Goal: Transaction & Acquisition: Purchase product/service

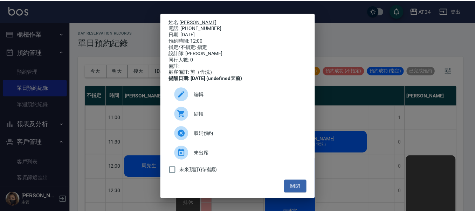
scroll to position [35, 261]
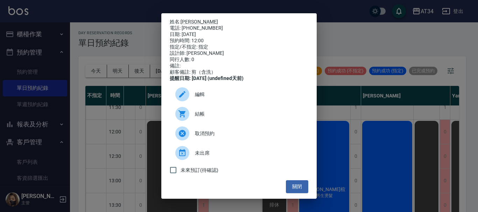
click at [143, 27] on div "姓名: [PERSON_NAME] 電話: [PHONE_NUMBER] 日期: [DATE] 預約時間: 12:00 指定/不指定: 指定 設計師: [PE…" at bounding box center [239, 106] width 478 height 212
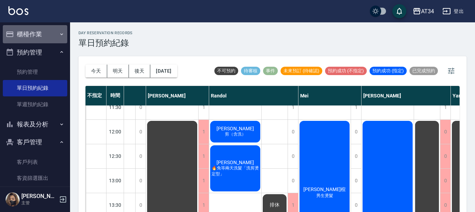
click at [59, 32] on icon "button" at bounding box center [62, 35] width 6 height 6
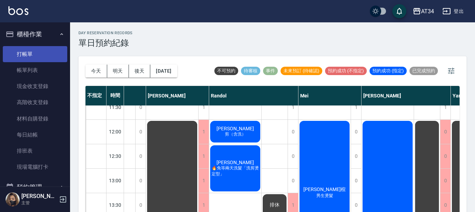
click at [54, 46] on link "打帳單" at bounding box center [35, 54] width 64 height 16
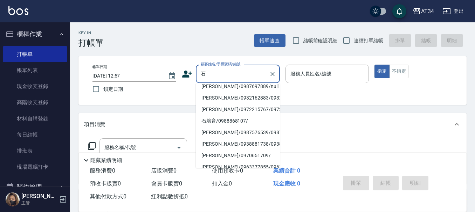
scroll to position [70, 0]
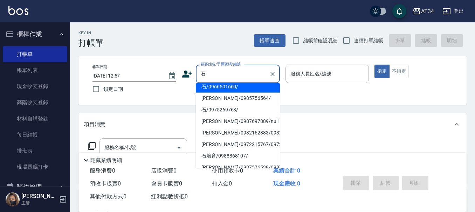
click at [229, 39] on li "石采穎/0965333636/0965333636" at bounding box center [238, 34] width 84 height 12
type input "石采穎/0965333636/0965333636"
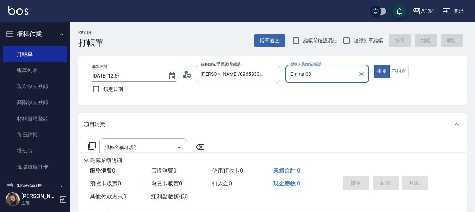
type input "Emma-08"
click at [267, 76] on button "Clear" at bounding box center [272, 74] width 10 height 10
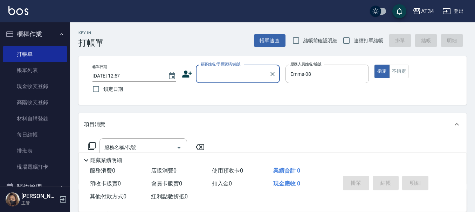
scroll to position [0, 0]
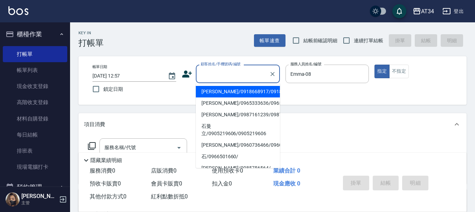
click at [258, 76] on input "顧客姓名/手機號碼/編號" at bounding box center [232, 74] width 67 height 12
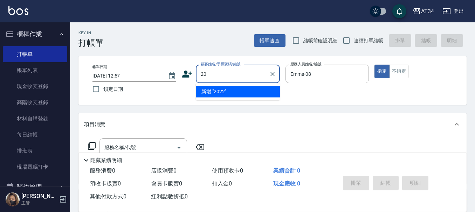
type input "2"
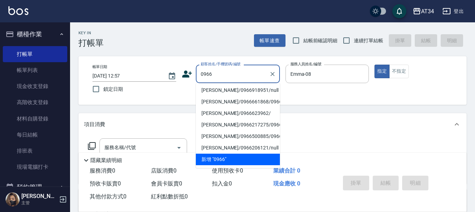
scroll to position [273, 0]
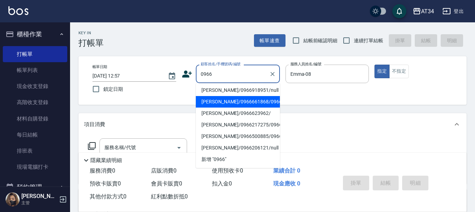
click at [253, 76] on input "0966" at bounding box center [232, 74] width 67 height 12
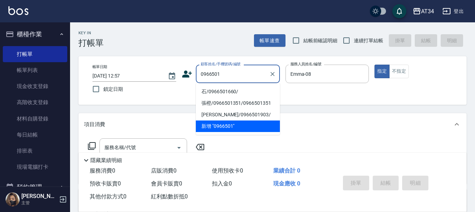
click at [244, 88] on li "石/0966501660/" at bounding box center [238, 92] width 84 height 12
type input "石/0966501660/"
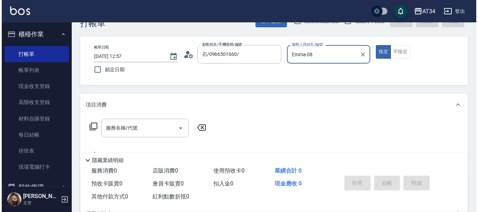
scroll to position [35, 0]
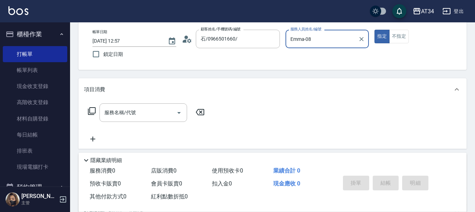
click at [308, 40] on input "Emma-08" at bounding box center [321, 39] width 67 height 12
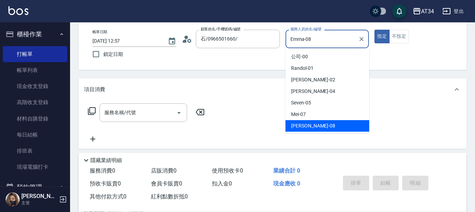
click at [308, 40] on input "Emma-08" at bounding box center [321, 39] width 67 height 12
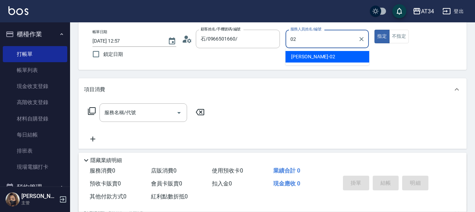
type input "Wendy-02"
type button "true"
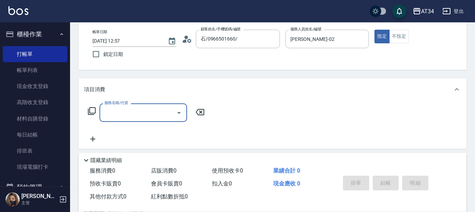
click at [96, 112] on div "服務名稱/代號 服務名稱/代號" at bounding box center [146, 113] width 125 height 19
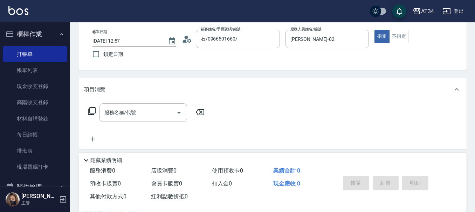
click at [93, 111] on icon at bounding box center [92, 111] width 8 height 8
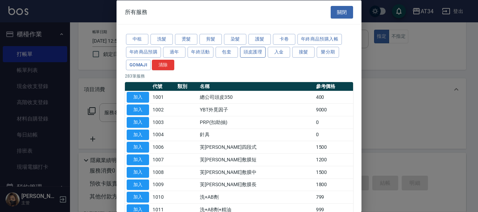
click at [244, 51] on button "頭皮護理" at bounding box center [253, 52] width 26 height 11
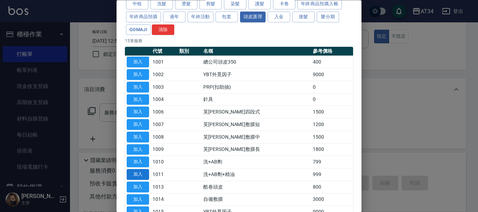
click at [140, 173] on button "加入" at bounding box center [138, 175] width 22 height 11
type input "洗+AB劑+精油(1011)"
type input "90"
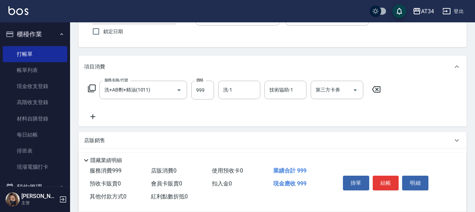
scroll to position [70, 0]
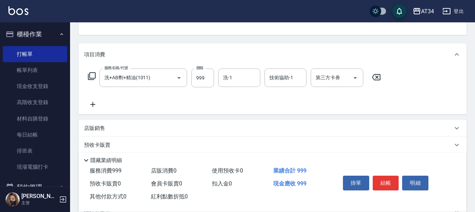
click at [95, 105] on icon at bounding box center [92, 104] width 5 height 5
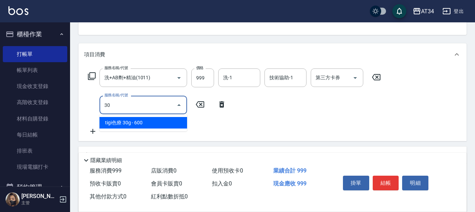
type input "301"
type input "240"
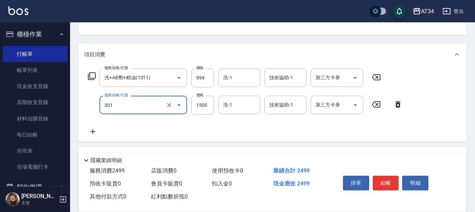
type input "燙髮(301)"
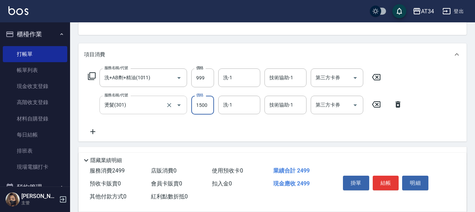
type input "2"
type input "100"
type input "280"
type input "370"
type input "2800"
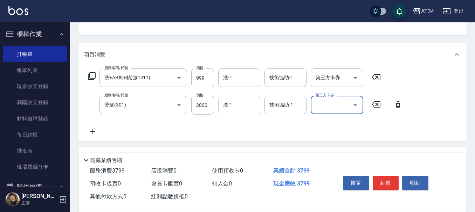
click at [233, 111] on input "洗-1" at bounding box center [239, 105] width 36 height 12
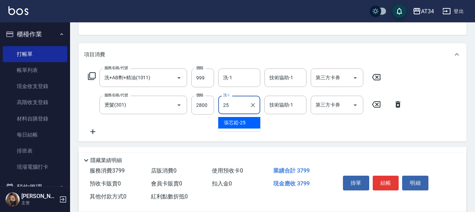
type input "張芯婭-25"
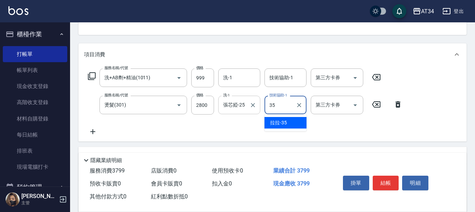
type input "拉拉-35"
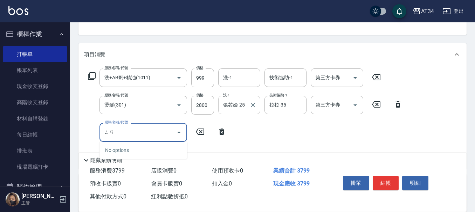
type input "三"
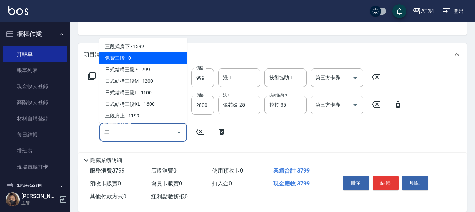
click at [173, 69] on span "日式結構三段 S - 799" at bounding box center [143, 70] width 88 height 12
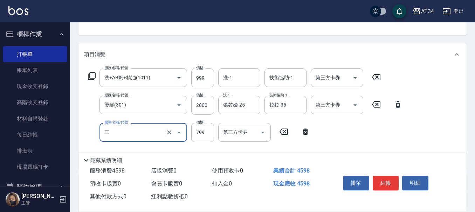
type input "450"
type input "日式結構三段 S(625)"
click at [205, 131] on input "799" at bounding box center [202, 132] width 23 height 19
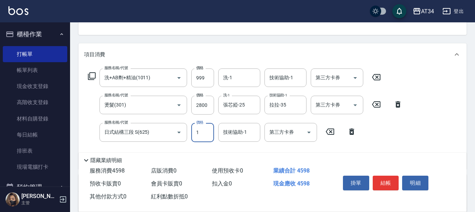
type input "11"
type input "380"
type input "110"
type input "480"
type input "1100"
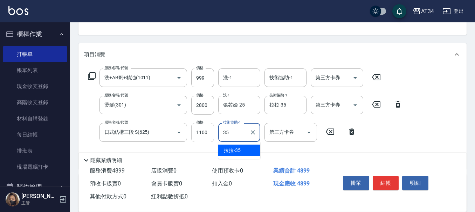
type input "拉拉-35"
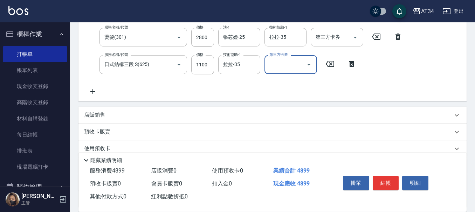
scroll to position [140, 0]
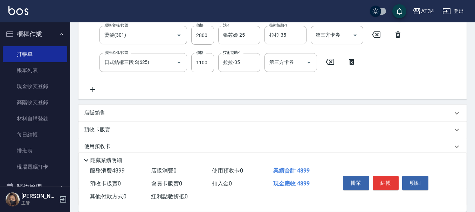
click at [93, 92] on icon at bounding box center [93, 89] width 18 height 8
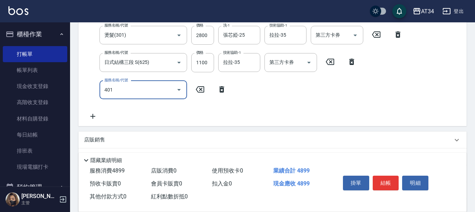
type input "401"
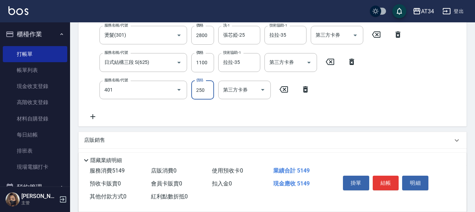
type input "510"
type input "剪髮(401)"
type input "3"
type input "490"
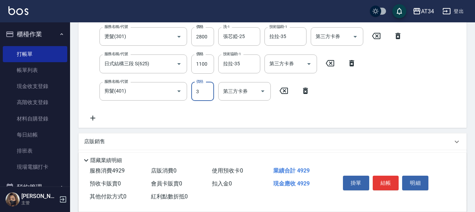
type input "0"
type input "480"
type input "66"
type input "490"
type input "600"
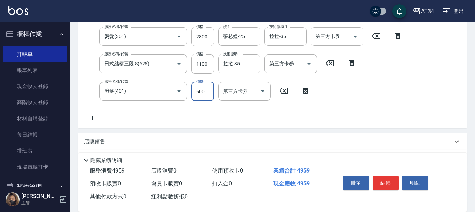
type input "540"
type input "600"
click at [385, 177] on button "結帳" at bounding box center [385, 183] width 26 height 15
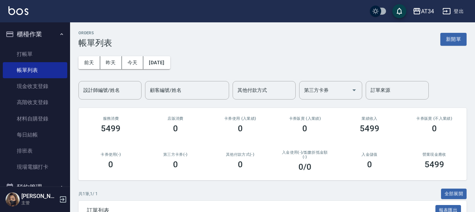
click at [144, 100] on div "ORDERS 帳單列表 新開單 前天 昨天 今天 2025/10/10 設計師編號/姓名 設計師編號/姓名 顧客編號/姓名 顧客編號/姓名 其他付款方式 其他…" at bounding box center [272, 151] width 405 height 259
drag, startPoint x: 32, startPoint y: 41, endPoint x: 33, endPoint y: 47, distance: 6.0
click at [32, 44] on li "櫃檯作業 打帳單 帳單列表 現金收支登錄 高階收支登錄 材料自購登錄 每日結帳 排班表 現場電腦打卡" at bounding box center [35, 101] width 64 height 153
click at [33, 47] on link "打帳單" at bounding box center [35, 54] width 64 height 16
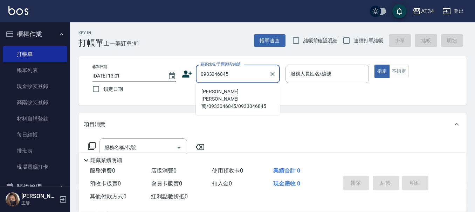
type input "楊輝萬輝萬/0933046845/0933046845"
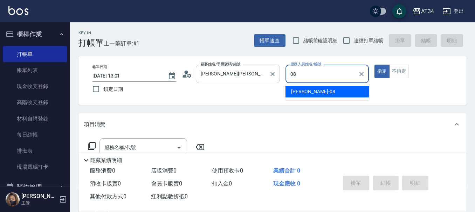
type input "Emma-08"
type button "true"
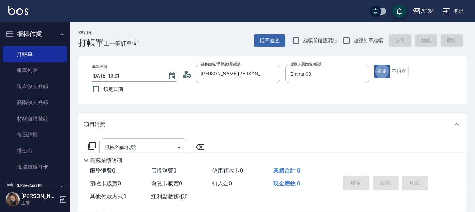
click at [126, 145] on div "服務名稱/代號 服務名稱/代號" at bounding box center [143, 148] width 88 height 19
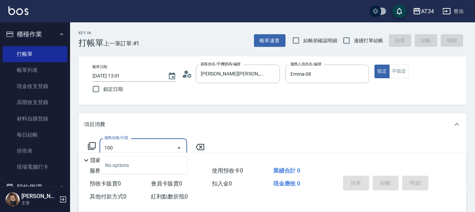
type input "1001"
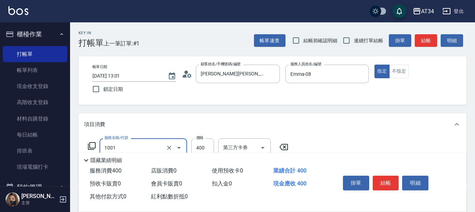
type input "40"
type input "總公司頭皮350(1001)"
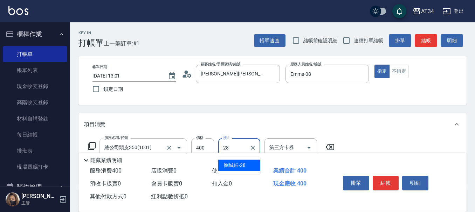
type input "劉城鈺-28"
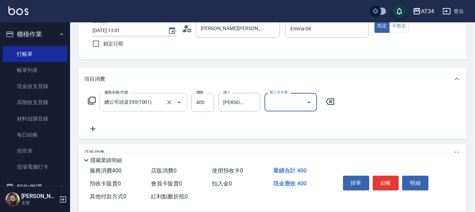
scroll to position [105, 0]
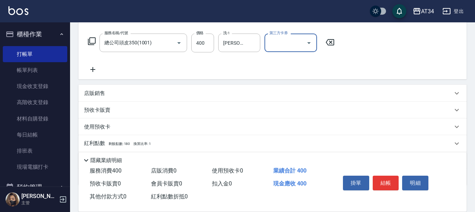
click at [95, 71] on icon at bounding box center [93, 69] width 18 height 8
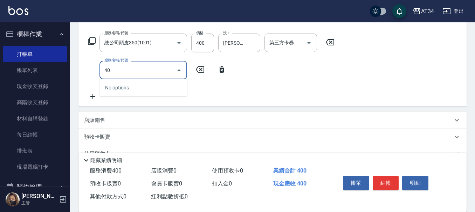
type input "401"
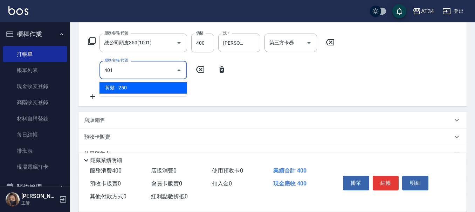
type input "60"
type input "剪髮(401)"
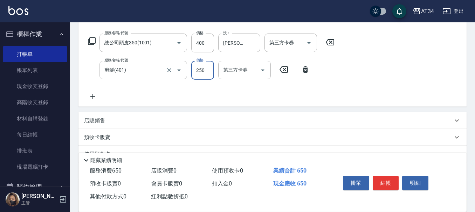
type input "40"
type input "500"
type input "90"
type input "500"
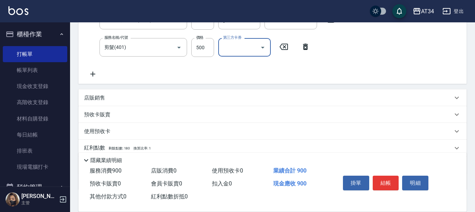
scroll to position [140, 0]
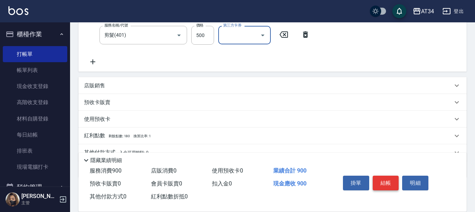
click at [398, 184] on button "結帳" at bounding box center [385, 183] width 26 height 15
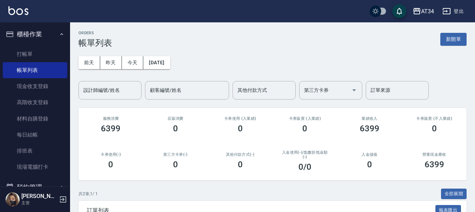
click at [400, 157] on div "入金儲值 0" at bounding box center [369, 161] width 65 height 34
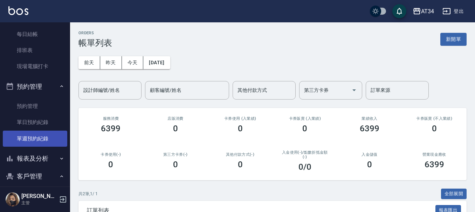
scroll to position [105, 0]
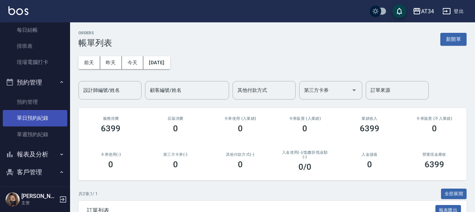
click at [40, 118] on link "單日預約紀錄" at bounding box center [35, 118] width 64 height 16
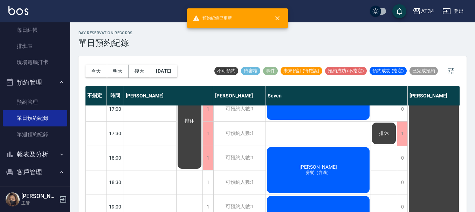
scroll to position [315, 0]
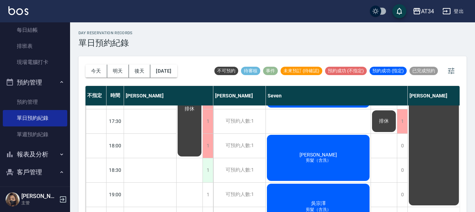
click at [208, 175] on div "1" at bounding box center [207, 171] width 11 height 24
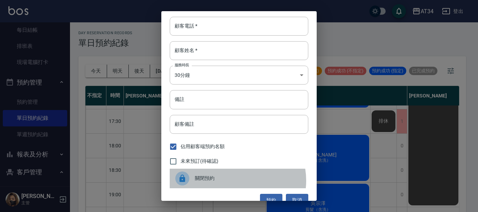
click at [233, 181] on span "關閉預約" at bounding box center [249, 178] width 108 height 7
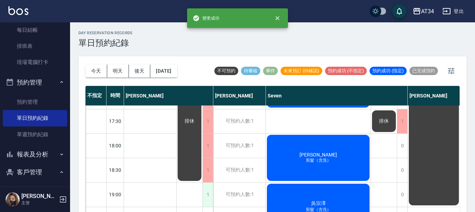
click at [211, 197] on div "1" at bounding box center [207, 195] width 11 height 24
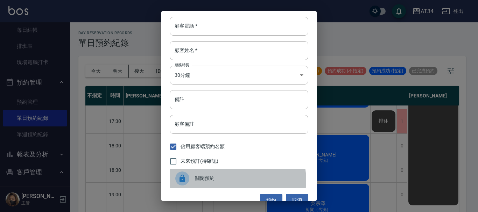
click at [230, 181] on span "關閉預約" at bounding box center [249, 178] width 108 height 7
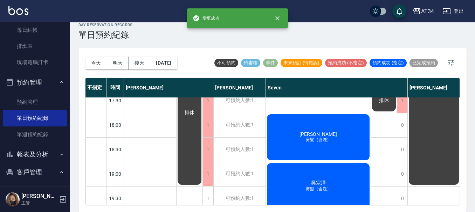
scroll to position [339, 0]
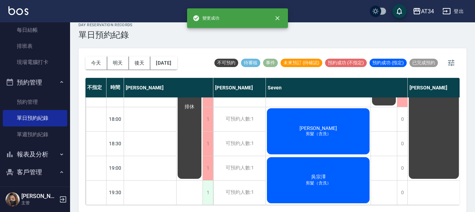
click at [206, 187] on div "1" at bounding box center [207, 193] width 11 height 24
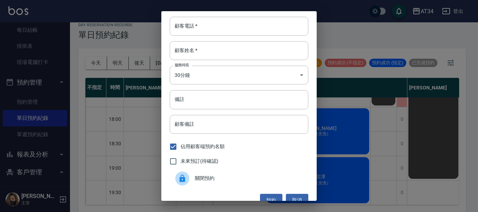
click at [204, 179] on span "關閉預約" at bounding box center [249, 178] width 108 height 7
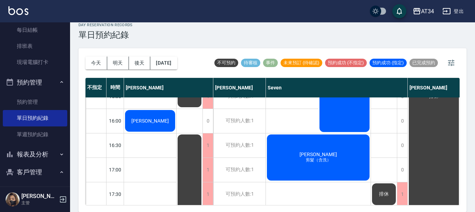
scroll to position [199, 0]
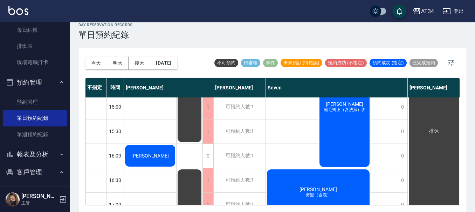
drag, startPoint x: 282, startPoint y: 132, endPoint x: 267, endPoint y: 132, distance: 15.1
click at [282, 132] on div "林瑀宣 溫塑燙 陳瑋婷 縮毛矯正（含洗剪）@" at bounding box center [318, 58] width 105 height 220
click at [267, 132] on div "林瑀宣 溫塑燙 陳瑋婷 縮毛矯正（含洗剪）@" at bounding box center [318, 58] width 105 height 220
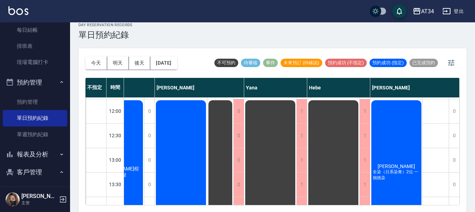
scroll to position [59, 472]
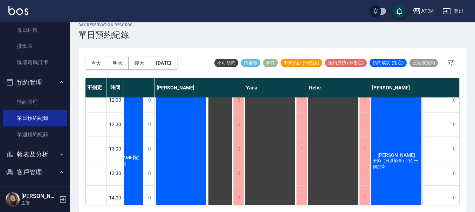
click at [394, 154] on span "[PERSON_NAME]" at bounding box center [396, 156] width 40 height 6
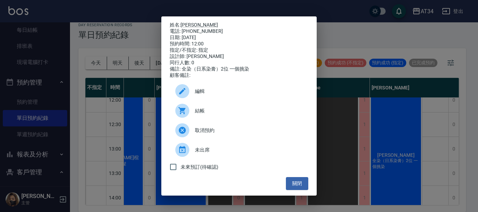
click at [190, 28] on div "電話: 0986605831" at bounding box center [239, 31] width 139 height 6
click at [189, 22] on link "[PERSON_NAME]" at bounding box center [199, 25] width 37 height 6
click at [297, 187] on button "關閉" at bounding box center [297, 183] width 22 height 13
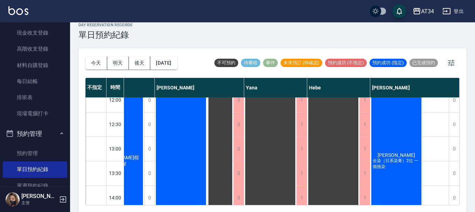
scroll to position [0, 0]
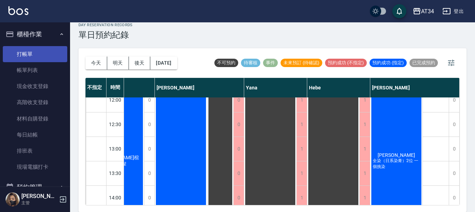
click at [50, 53] on link "打帳單" at bounding box center [35, 54] width 64 height 16
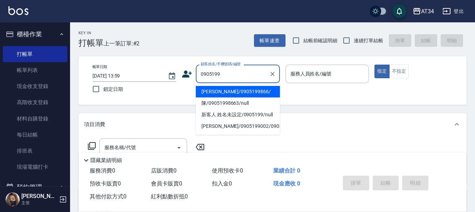
click at [216, 91] on li "[PERSON_NAME]/0905199866/" at bounding box center [238, 92] width 84 height 12
type input "[PERSON_NAME]/0905199866/"
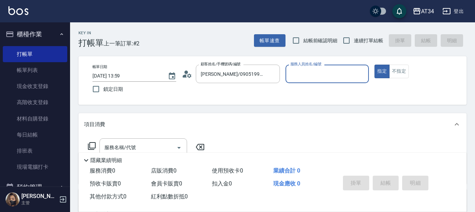
type input "Wendy-02"
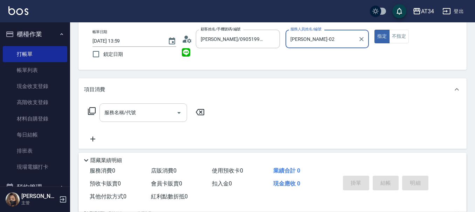
click at [159, 108] on input "服務名稱/代號" at bounding box center [138, 113] width 71 height 12
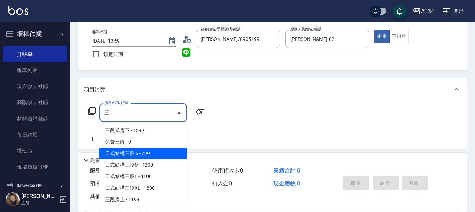
click at [153, 151] on span "日式結構三段 S - 799" at bounding box center [143, 154] width 88 height 12
type input "日式結構三段 S(625)"
type input "70"
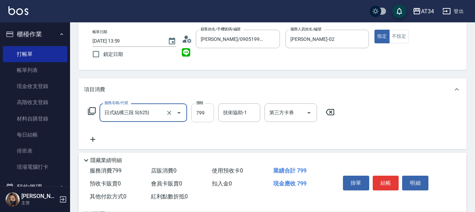
type input "日式結構三段 S(625)"
click at [196, 114] on input "799" at bounding box center [202, 113] width 23 height 19
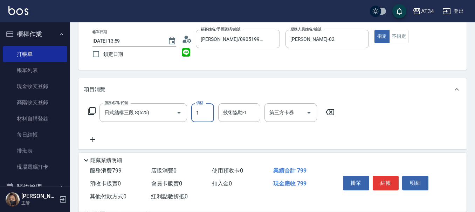
type input "13"
type input "0"
type input "139"
type input "130"
type input "1399"
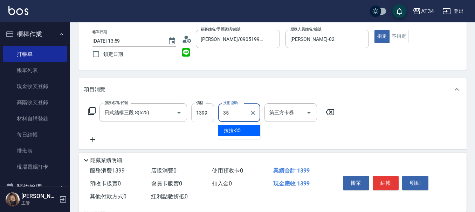
type input "3"
type input "拉拉-35"
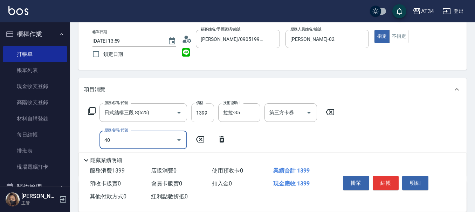
type input "401"
type input "160"
type input "剪髮(401)"
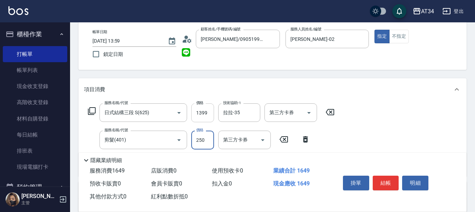
type input "140"
type input "300"
type input "160"
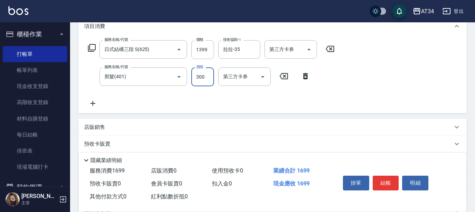
scroll to position [173, 0]
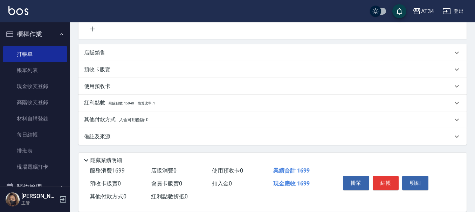
type input "300"
click at [94, 32] on icon at bounding box center [93, 29] width 18 height 8
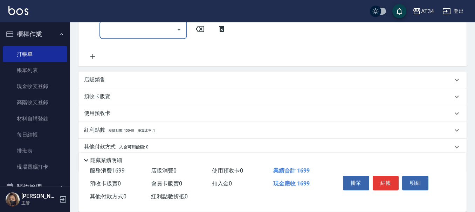
scroll to position [42, 0]
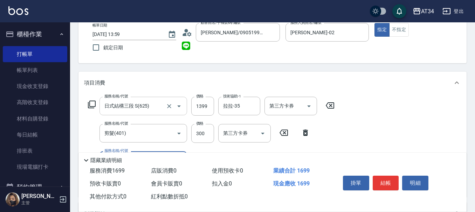
click at [147, 100] on input "日式結構三段 S(625)" at bounding box center [134, 106] width 62 height 12
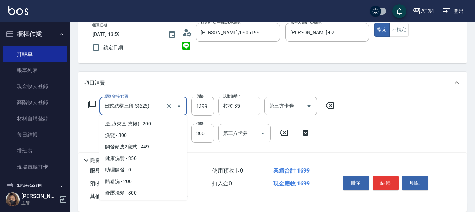
scroll to position [495, 0]
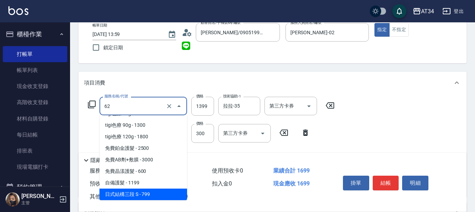
type input "626"
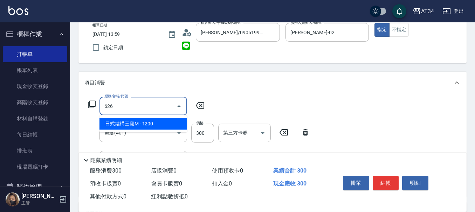
type input "150"
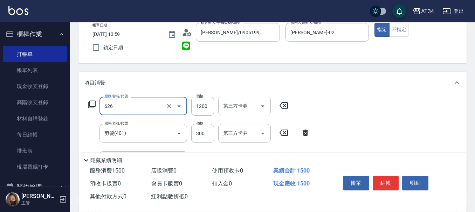
type input "日式結構三段M(626)"
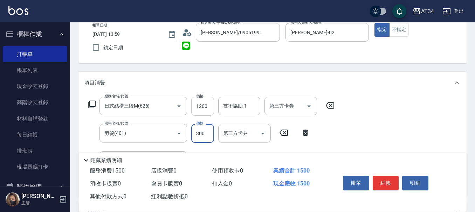
click at [201, 103] on input "1200" at bounding box center [202, 106] width 23 height 19
type input "13"
type input "40"
type input "139"
type input "160"
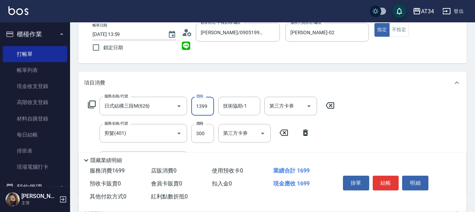
type input "1399"
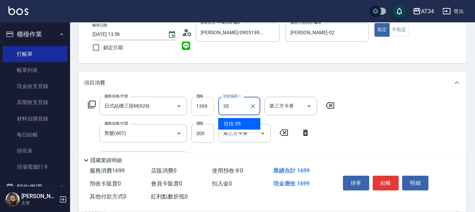
type input "拉拉-35"
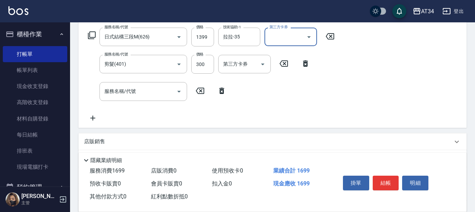
scroll to position [112, 0]
click at [116, 90] on div "服務名稱/代號 服務名稱/代號" at bounding box center [143, 91] width 88 height 19
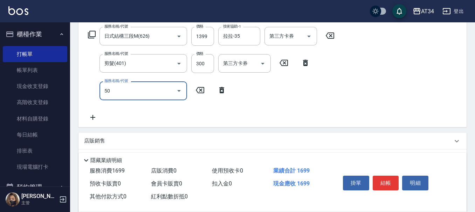
type input "501"
type input "260"
type input "染髮(501)"
type input "1"
type input "170"
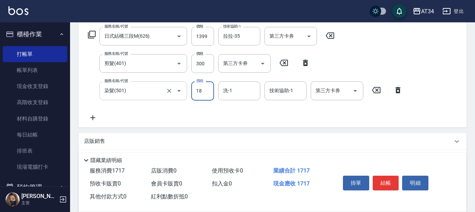
type input "180"
type input "340"
type input "1800"
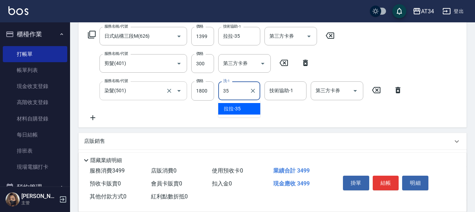
type input "拉拉-35"
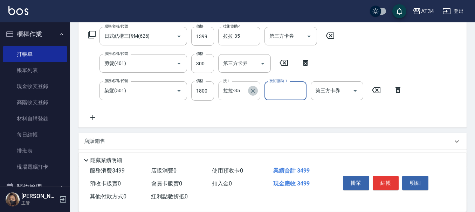
click at [254, 92] on icon "Clear" at bounding box center [253, 91] width 4 height 4
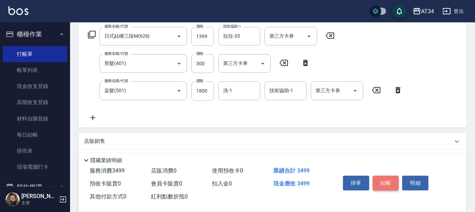
click at [387, 177] on button "結帳" at bounding box center [385, 183] width 26 height 15
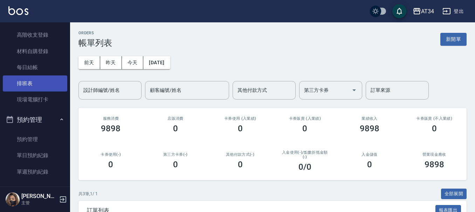
scroll to position [70, 0]
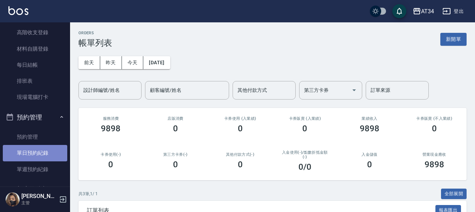
click at [43, 151] on link "單日預約紀錄" at bounding box center [35, 153] width 64 height 16
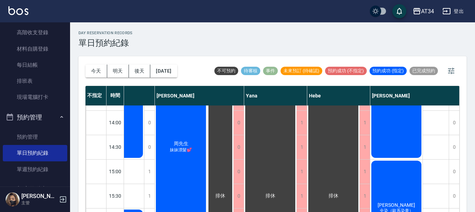
scroll to position [105, 472]
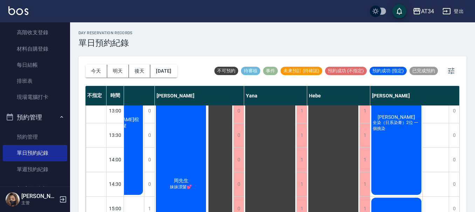
click at [391, 115] on span "[PERSON_NAME]" at bounding box center [396, 117] width 40 height 6
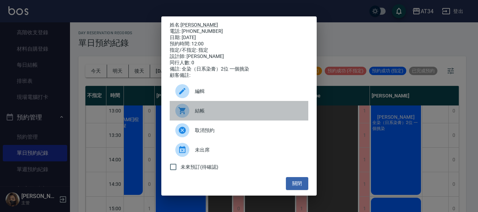
click at [220, 112] on span "結帳" at bounding box center [249, 110] width 108 height 7
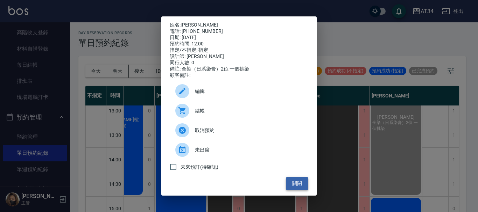
click at [298, 185] on button "關閉" at bounding box center [297, 183] width 22 height 13
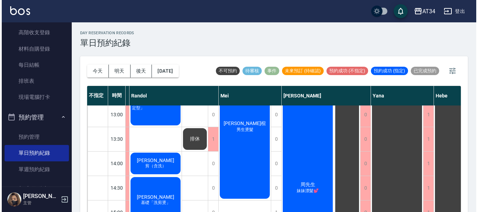
scroll to position [140, 343]
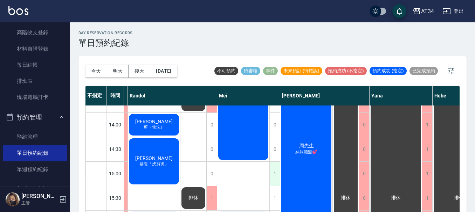
click at [273, 174] on div "1" at bounding box center [274, 174] width 11 height 24
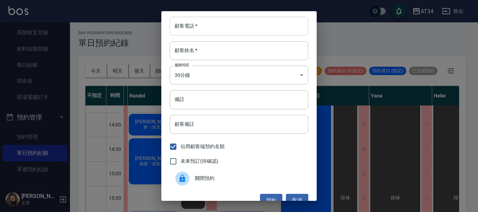
click at [205, 26] on input "顧客電話   *" at bounding box center [239, 26] width 139 height 19
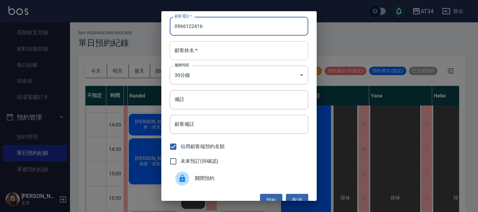
type input "0966122416"
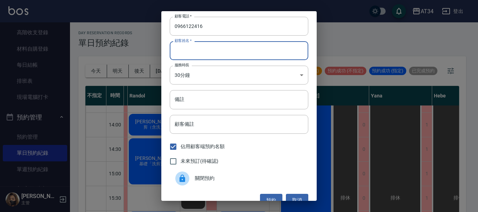
click at [205, 48] on input "顧客姓名   *" at bounding box center [239, 50] width 139 height 19
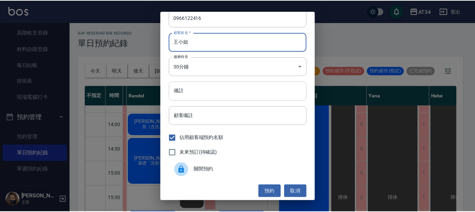
scroll to position [11, 0]
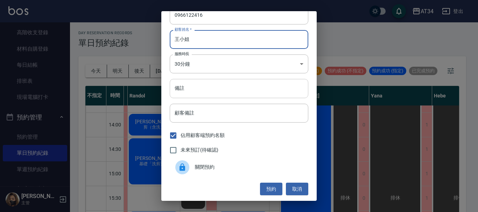
type input "王小姐"
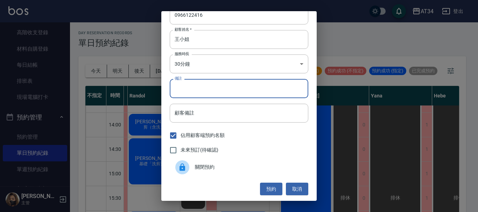
click at [211, 91] on input "備註" at bounding box center [239, 88] width 139 height 19
type input "單檢"
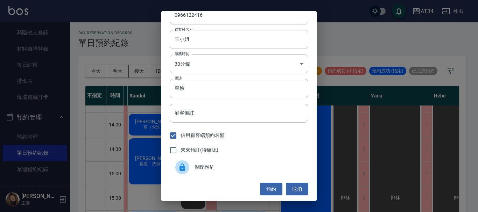
click at [210, 154] on span "未來預訂(待確認)" at bounding box center [200, 150] width 38 height 7
click at [181, 154] on input "未來預訂(待確認)" at bounding box center [173, 150] width 15 height 15
checkbox input "true"
click at [260, 187] on button "預約" at bounding box center [271, 189] width 22 height 13
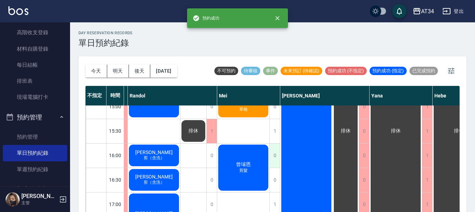
scroll to position [210, 343]
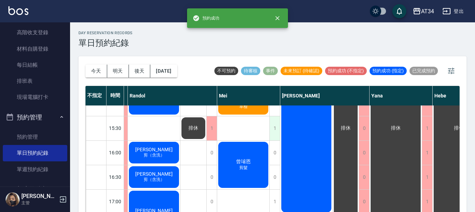
click at [273, 129] on div "1" at bounding box center [274, 129] width 11 height 24
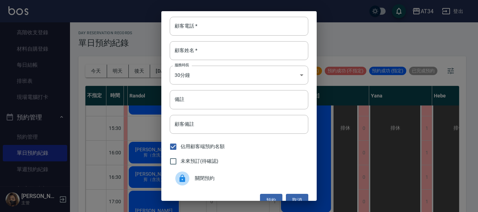
click at [205, 178] on span "關閉預約" at bounding box center [249, 178] width 108 height 7
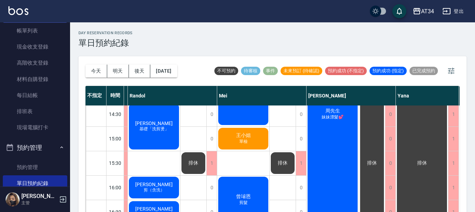
scroll to position [0, 0]
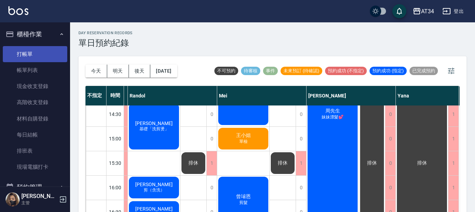
click at [23, 54] on link "打帳單" at bounding box center [35, 54] width 64 height 16
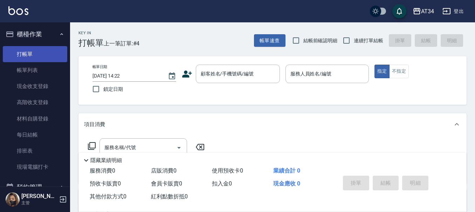
click at [21, 53] on link "打帳單" at bounding box center [35, 54] width 64 height 16
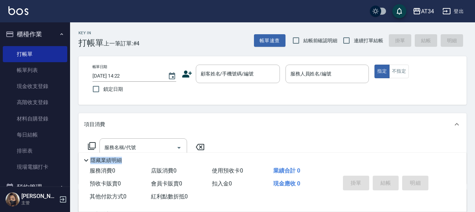
click at [332, 151] on div "Key In 打帳單 上一筆訂單:#4 帳單速查 結帳前確認明細 連續打單結帳 掛單 結帳 明細 帳單日期 2025/10/10 14:22 鎖定日期 顧客姓…" at bounding box center [272, 189] width 405 height 335
drag, startPoint x: 233, startPoint y: 84, endPoint x: 232, endPoint y: 79, distance: 4.8
click at [233, 82] on div "帳單日期 2025/10/10 14:22 鎖定日期 顧客姓名/手機號碼/編號 顧客姓名/手機號碼/編號 服務人員姓名/編號 服務人員姓名/編號 指定 不指定" at bounding box center [272, 81] width 371 height 32
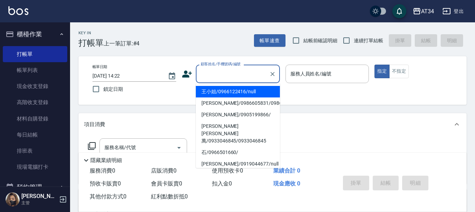
click at [231, 77] on input "顧客姓名/手機號碼/編號" at bounding box center [232, 74] width 67 height 12
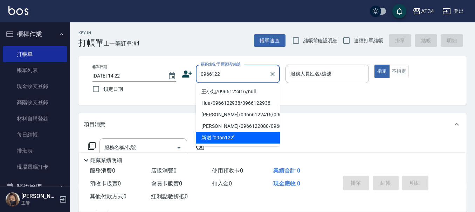
click at [234, 88] on li "王小姐/0966122416/null" at bounding box center [238, 92] width 84 height 12
type input "王小姐/0966122416/null"
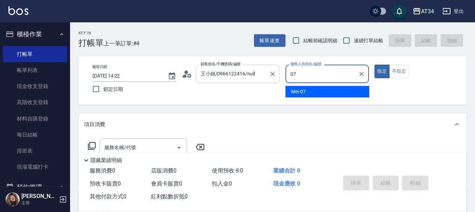
type input "Mei-07"
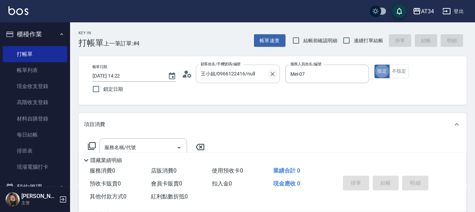
type button "true"
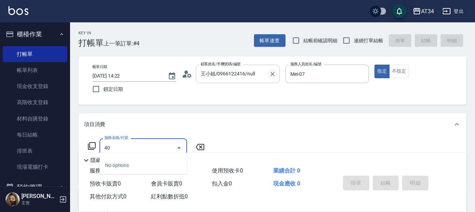
type input "401"
type input "20"
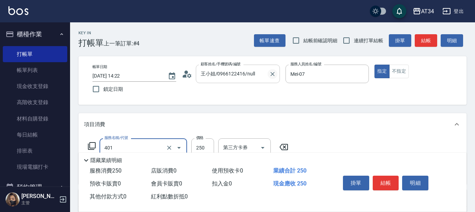
type input "剪髮(401)"
type input "2"
type input "0"
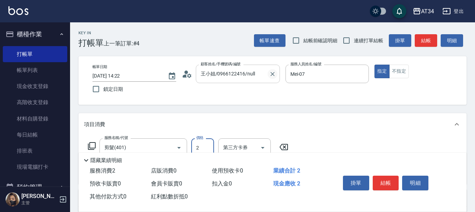
type input "29"
type input "20"
type input "299"
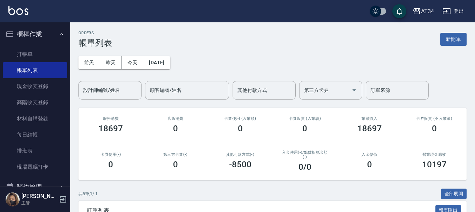
click at [28, 32] on button "櫃檯作業" at bounding box center [35, 34] width 64 height 18
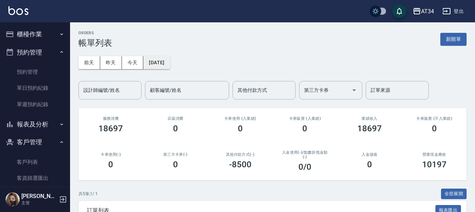
click at [163, 59] on button "[DATE]" at bounding box center [156, 62] width 27 height 13
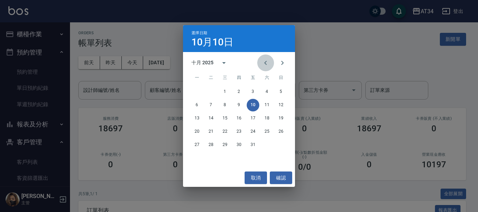
click at [267, 61] on icon "Previous month" at bounding box center [265, 63] width 2 height 4
click at [282, 128] on button "27" at bounding box center [281, 132] width 13 height 13
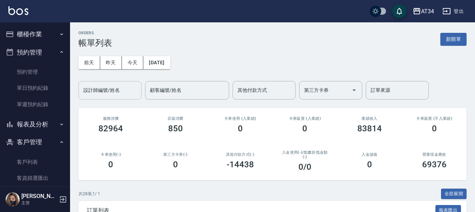
click at [125, 95] on input "設計師編號/姓名" at bounding box center [110, 90] width 57 height 12
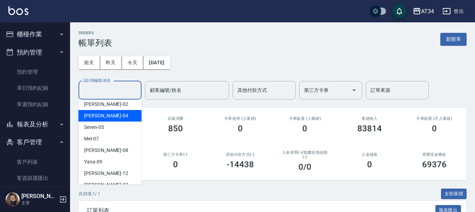
scroll to position [70, 0]
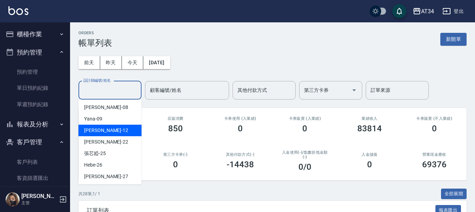
click at [121, 123] on div "Yana -09" at bounding box center [109, 119] width 63 height 12
type input "Yana-09"
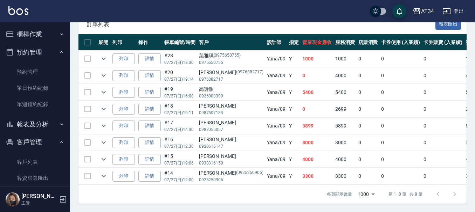
scroll to position [192, 0]
click at [103, 175] on icon "expand row" at bounding box center [104, 176] width 4 height 2
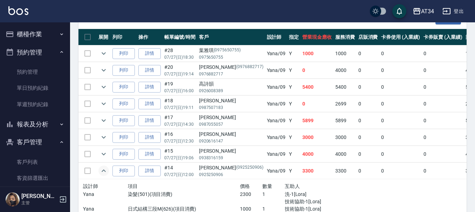
click at [103, 171] on icon "expand row" at bounding box center [104, 171] width 4 height 2
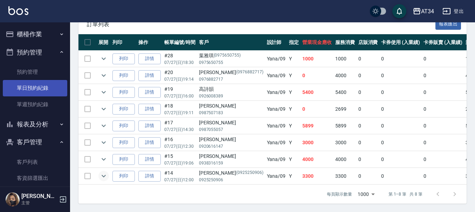
click at [26, 85] on link "單日預約紀錄" at bounding box center [35, 88] width 64 height 16
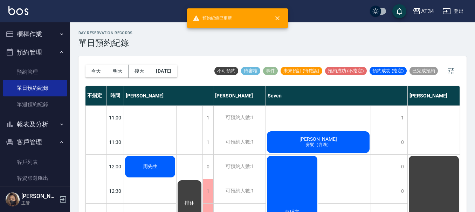
click at [51, 54] on button "預約管理" at bounding box center [35, 52] width 64 height 18
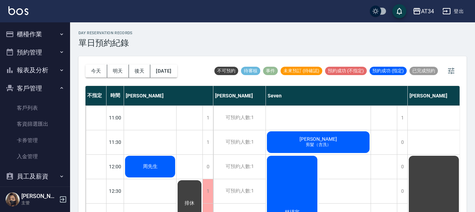
scroll to position [35, 0]
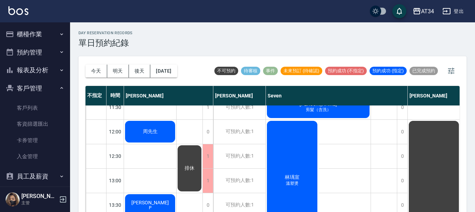
click at [55, 36] on button "櫃檯作業" at bounding box center [35, 34] width 64 height 18
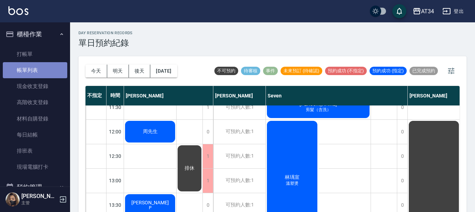
click at [46, 65] on link "帳單列表" at bounding box center [35, 70] width 64 height 16
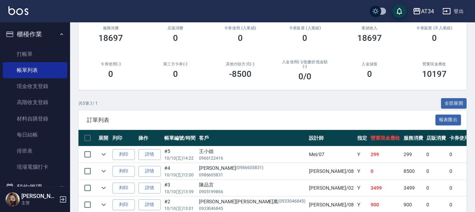
scroll to position [105, 0]
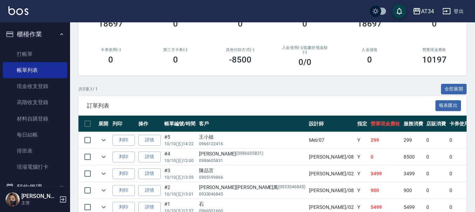
click at [41, 39] on button "櫃檯作業" at bounding box center [35, 34] width 64 height 18
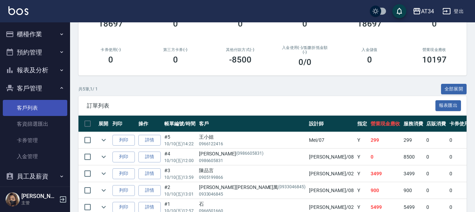
click at [33, 108] on link "客戶列表" at bounding box center [35, 108] width 64 height 16
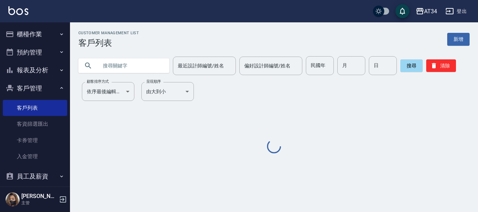
click at [130, 62] on input "text" at bounding box center [131, 65] width 66 height 19
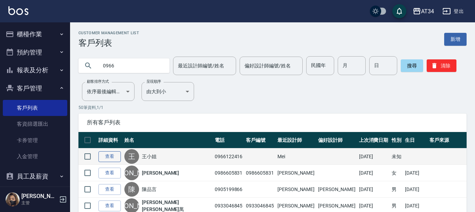
type input "0966"
click at [114, 152] on link "查看" at bounding box center [109, 157] width 22 height 11
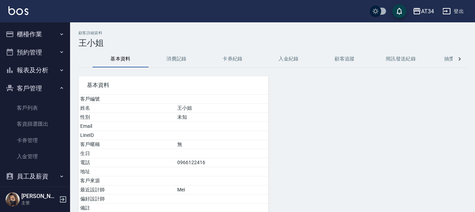
click at [183, 67] on button "消費記錄" at bounding box center [176, 59] width 56 height 17
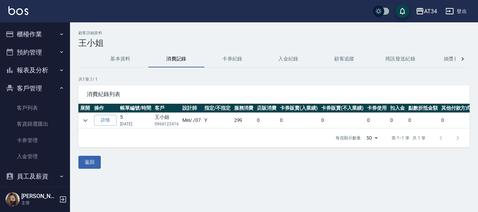
click at [35, 39] on button "櫃檯作業" at bounding box center [35, 34] width 64 height 18
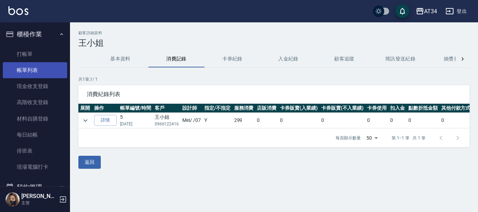
click at [39, 66] on link "帳單列表" at bounding box center [35, 70] width 64 height 16
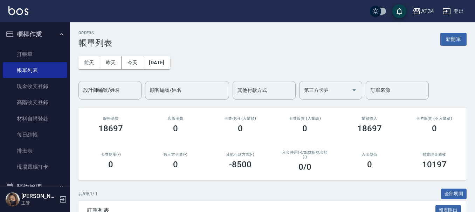
click at [44, 13] on div "AT34 登出" at bounding box center [237, 11] width 475 height 22
click at [38, 48] on link "打帳單" at bounding box center [35, 54] width 64 height 16
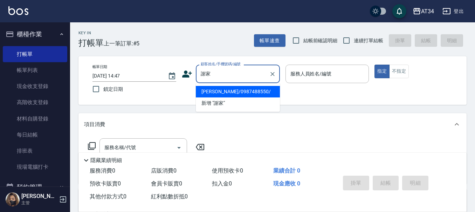
click at [235, 91] on li "[PERSON_NAME]/0987488550/" at bounding box center [238, 92] width 84 height 12
type input "[PERSON_NAME]/0987488550/"
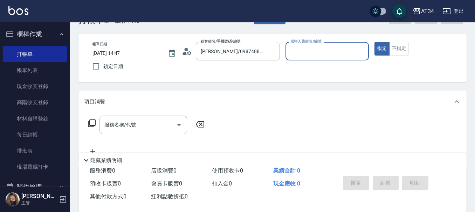
scroll to position [35, 0]
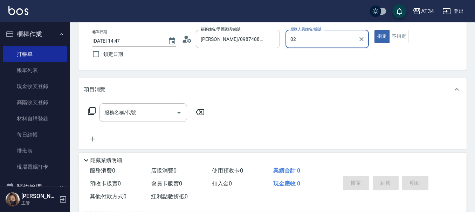
type input "Wendy-02"
type button "true"
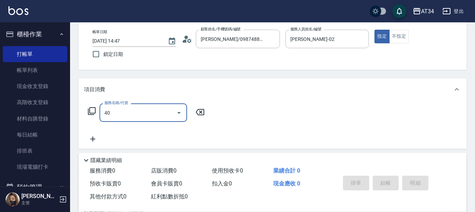
type input "401"
type input "20"
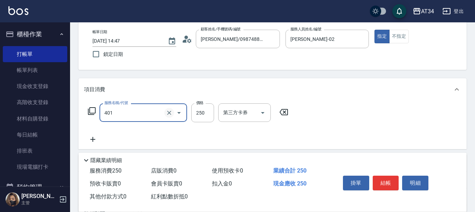
click at [168, 110] on icon "Clear" at bounding box center [169, 113] width 7 height 7
type input "401"
type input "0"
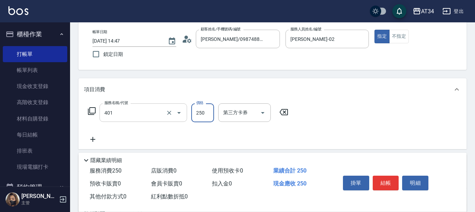
type input "剪髮(401)"
type input "20"
type input "3"
type input "0"
type input "30"
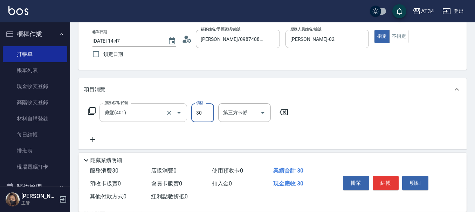
type input "30"
type input "300"
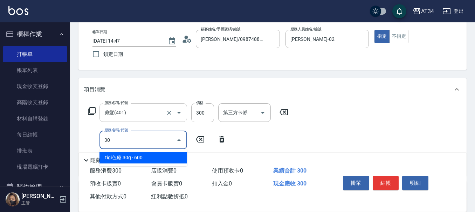
type input "301"
type input "180"
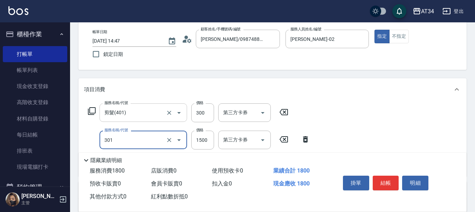
type input "燙髮(301)"
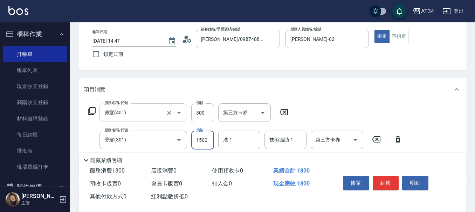
type input "2"
type input "30"
type input "28"
type input "50"
type input "280"
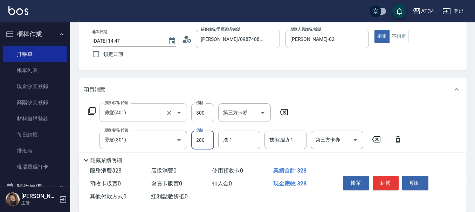
type input "310"
type input "2800"
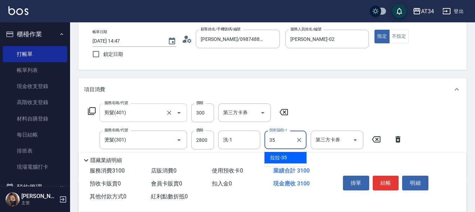
type input "拉拉-35"
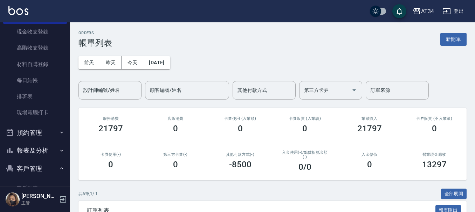
scroll to position [70, 0]
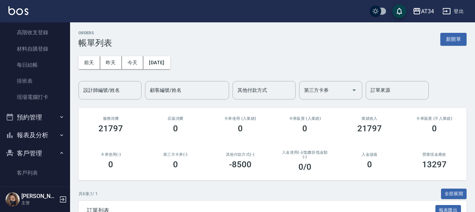
click at [40, 111] on button "預約管理" at bounding box center [35, 118] width 64 height 18
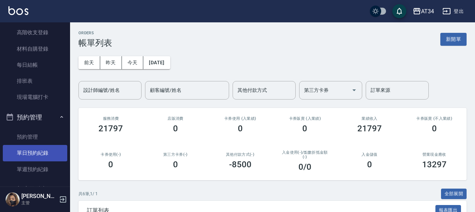
drag, startPoint x: 40, startPoint y: 111, endPoint x: 30, endPoint y: 151, distance: 41.2
click at [30, 151] on link "單日預約紀錄" at bounding box center [35, 153] width 64 height 16
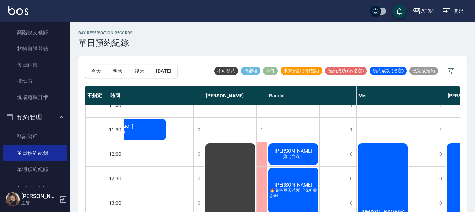
scroll to position [0, 203]
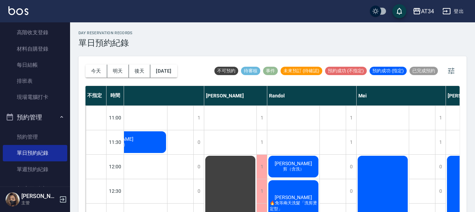
click at [308, 171] on div "王羣毅 剪（含洗）" at bounding box center [293, 167] width 52 height 24
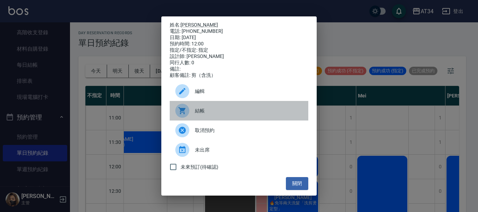
click at [221, 115] on span "結帳" at bounding box center [249, 110] width 108 height 7
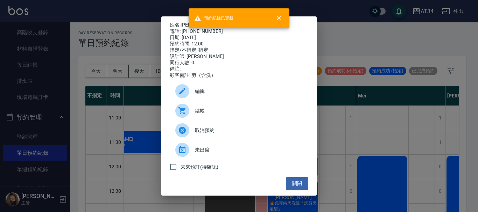
click at [329, 100] on div "姓名: 王羣毅 電話: 0921995137 日期: 2025/10/10 預約時間: 12:00 指定/不指定: 指定 設計師: Randol 同行人數: …" at bounding box center [239, 106] width 478 height 212
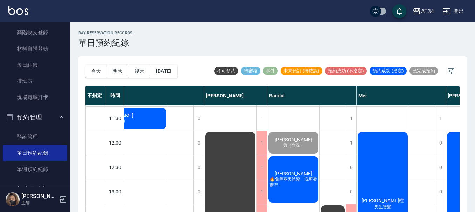
scroll to position [35, 203]
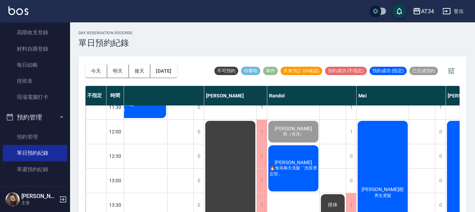
click at [307, 171] on span "🔥免等兩天洗髮「洗剪燙定型」" at bounding box center [293, 172] width 50 height 12
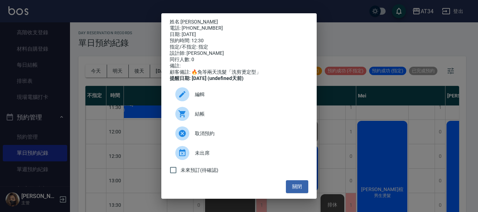
click at [226, 116] on span "結帳" at bounding box center [249, 114] width 108 height 7
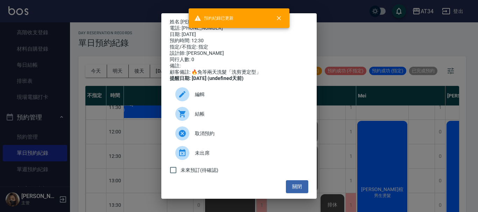
click at [339, 98] on div "姓名: 葉瑞驊 電話: 0935055119 日期: 2025/10/10 預約時間: 12:30 指定/不指定: 指定 設計師: Randol 同行人數: …" at bounding box center [239, 106] width 478 height 212
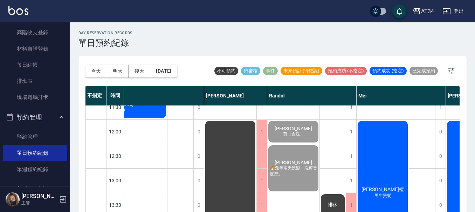
scroll to position [105, 203]
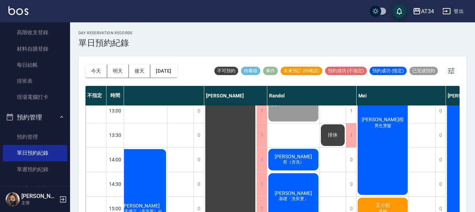
click at [302, 154] on div "張振嘉 剪（含洗）" at bounding box center [293, 160] width 52 height 24
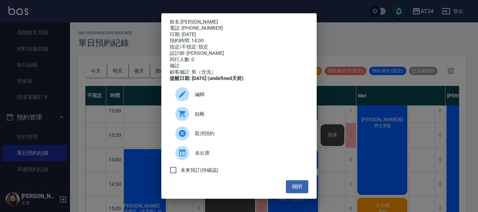
click at [245, 114] on div "結帳" at bounding box center [239, 114] width 139 height 20
click at [363, 108] on div "姓名: 張振嘉 電話: 0910968635 日期: 2025/10/10 預約時間: 14:00 指定/不指定: 指定 設計師: Randol 同行人數: …" at bounding box center [239, 106] width 478 height 212
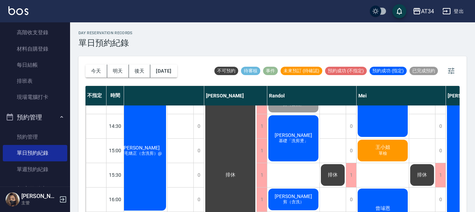
scroll to position [175, 203]
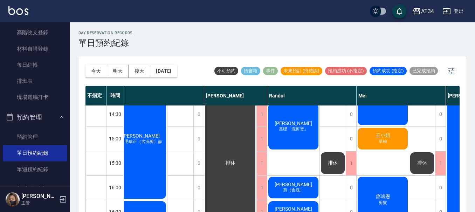
click at [312, 129] on div "宋澤源 基礎「洗剪燙」" at bounding box center [293, 127] width 52 height 48
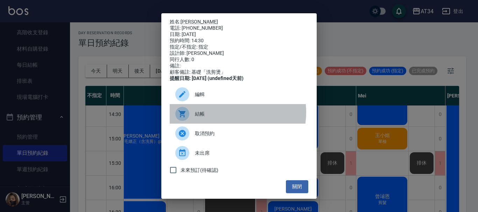
click at [225, 117] on span "結帳" at bounding box center [249, 114] width 108 height 7
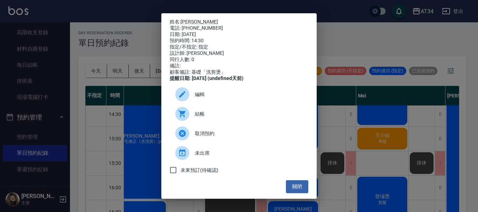
click at [382, 44] on div "姓名: 宋澤源 電話: 0955536515 日期: 2025/10/10 預約時間: 14:30 指定/不指定: 指定 設計師: Randol 同行人數: …" at bounding box center [239, 106] width 478 height 212
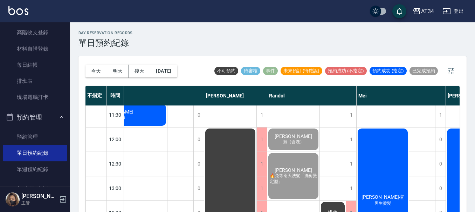
scroll to position [24, 203]
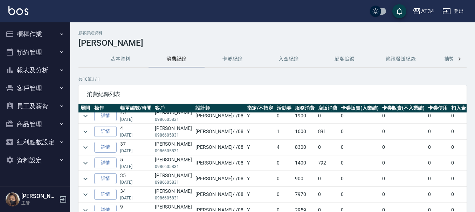
scroll to position [64, 0]
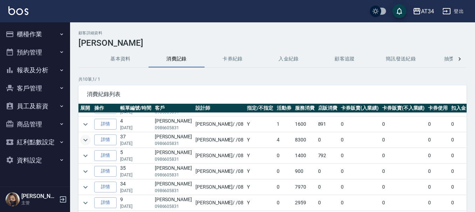
click at [86, 136] on icon "expand row" at bounding box center [85, 140] width 8 height 8
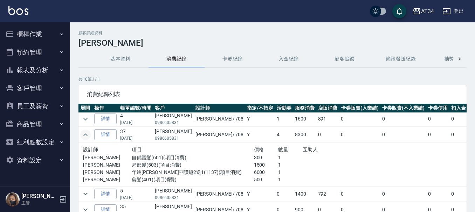
click at [86, 134] on icon "expand row" at bounding box center [85, 135] width 8 height 8
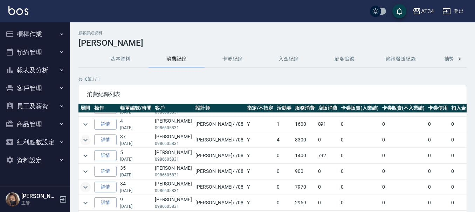
click at [84, 184] on icon "expand row" at bounding box center [85, 187] width 8 height 8
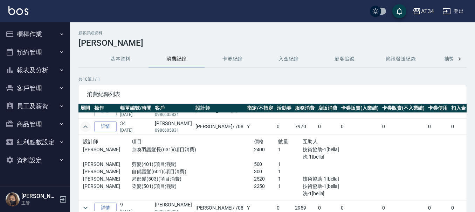
scroll to position [130, 0]
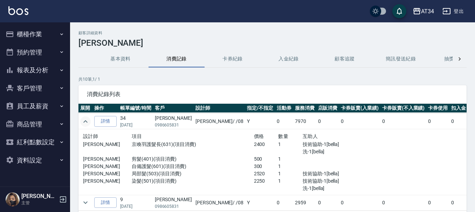
click at [467, 195] on td "0" at bounding box center [483, 202] width 33 height 15
click at [37, 70] on button "報表及分析" at bounding box center [35, 70] width 64 height 18
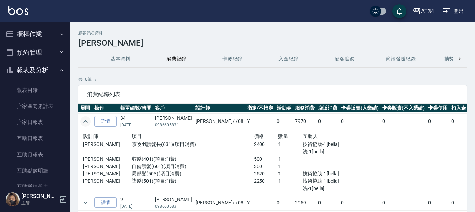
click at [34, 57] on button "預約管理" at bounding box center [35, 52] width 64 height 18
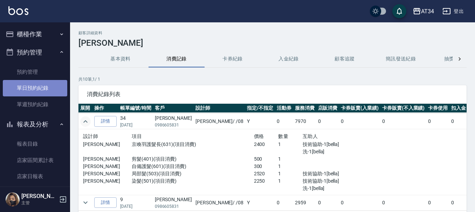
click at [39, 81] on link "單日預約紀錄" at bounding box center [35, 88] width 64 height 16
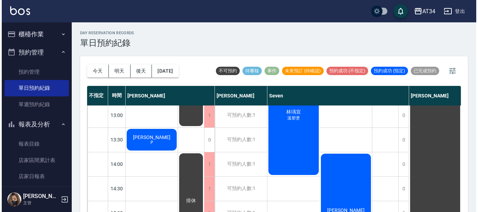
scroll to position [140, 0]
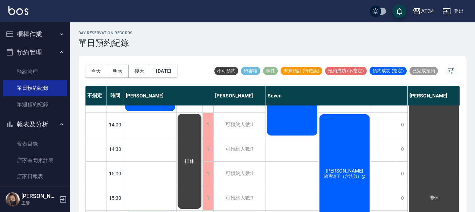
click at [344, 167] on div "陳瑋婷 縮毛矯正（含洗剪）@" at bounding box center [344, 174] width 53 height 122
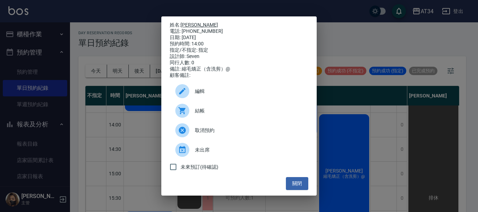
click at [189, 22] on link "陳瑋婷" at bounding box center [199, 25] width 37 height 6
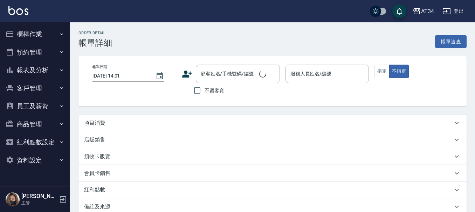
type input "[DATE] 12:00"
type input "Emma-08"
type input "全染（日系染膏）2位 一個挑染"
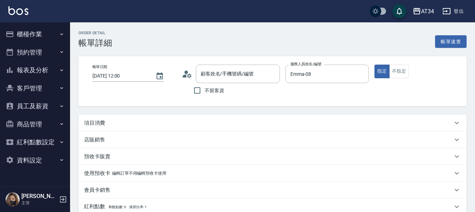
type input "[PERSON_NAME]/0986605831/0986605831"
click at [119, 121] on div "項目消費" at bounding box center [268, 123] width 368 height 7
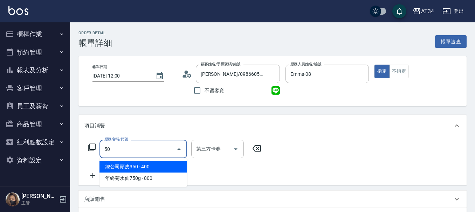
type input "503"
type input "90"
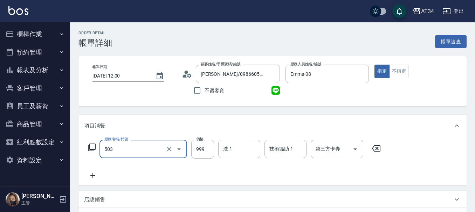
type input "局部髮(503)"
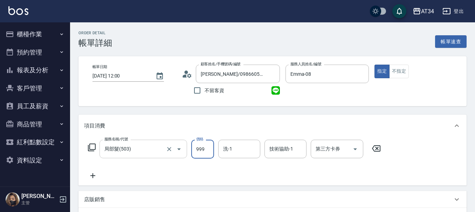
type input "2"
type input "0"
type input "280"
type input "2800"
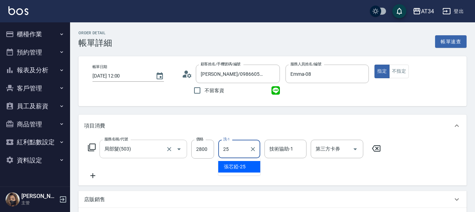
type input "張芯婭-25"
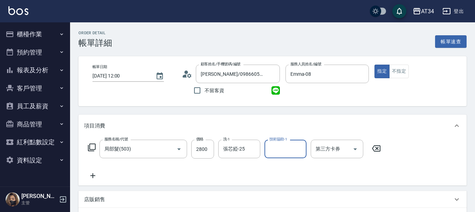
click at [91, 178] on icon at bounding box center [93, 176] width 18 height 8
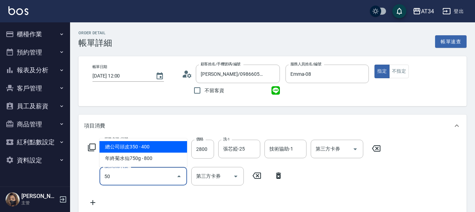
type input "501"
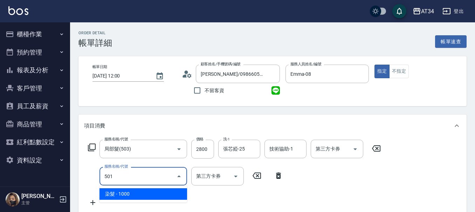
type input "380"
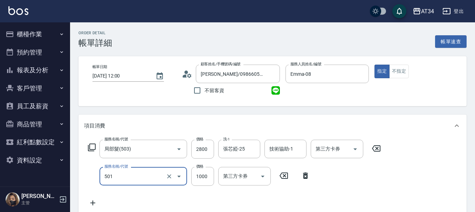
type input "染髮(501)"
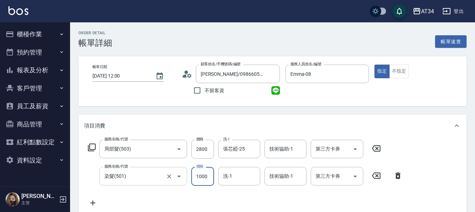
type input "2"
type input "280"
type input "250"
type input "530"
type input "2500"
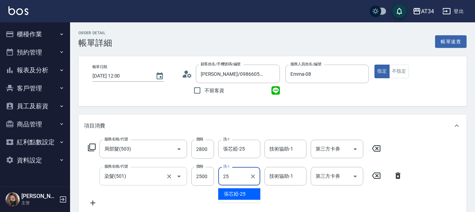
type input "張芯婭-25"
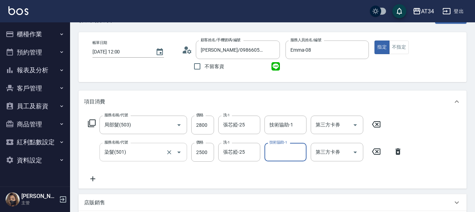
scroll to position [35, 0]
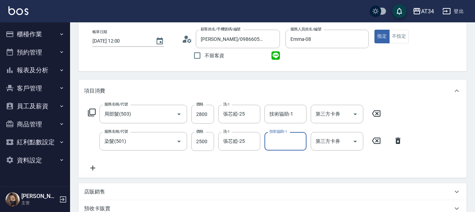
click at [94, 169] on icon at bounding box center [93, 168] width 18 height 8
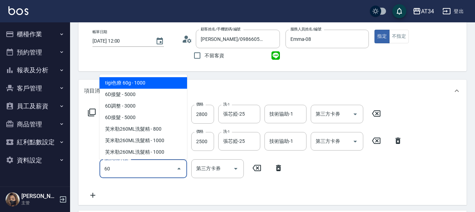
type input "601"
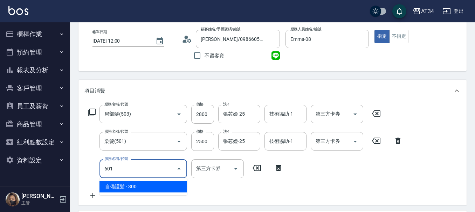
type input "560"
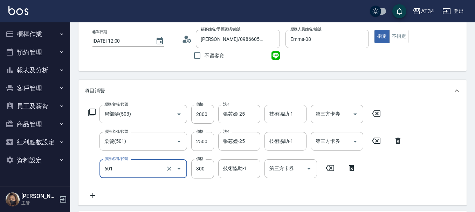
type input "自備護髮(601)"
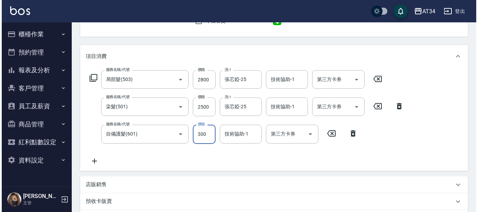
scroll to position [70, 0]
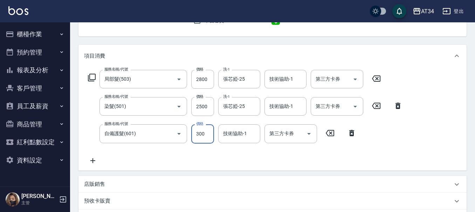
click at [93, 159] on icon at bounding box center [93, 161] width 18 height 8
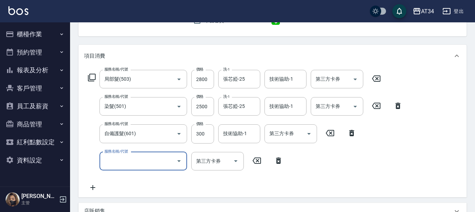
click at [90, 77] on icon at bounding box center [92, 78] width 8 height 8
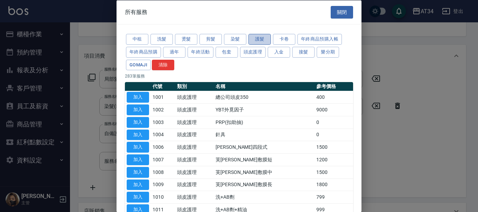
click at [253, 42] on button "護髮" at bounding box center [260, 39] width 22 height 11
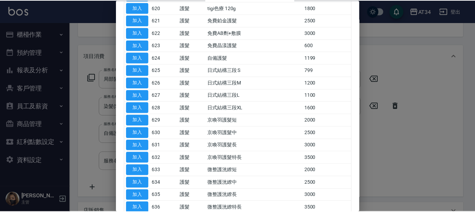
scroll to position [385, 0]
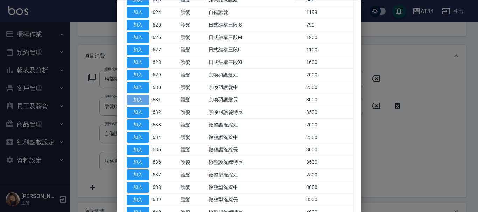
click at [140, 101] on button "加入" at bounding box center [138, 100] width 22 height 11
type input "860"
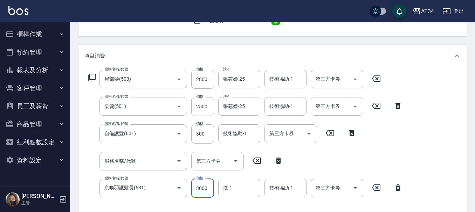
click at [202, 193] on input "3000" at bounding box center [202, 188] width 23 height 19
type input "2"
type input "560"
type input "240"
type input "800"
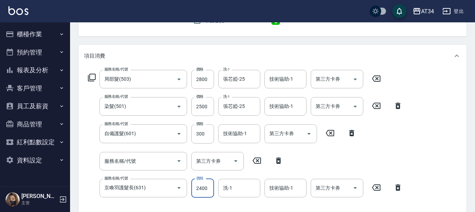
type input "2400"
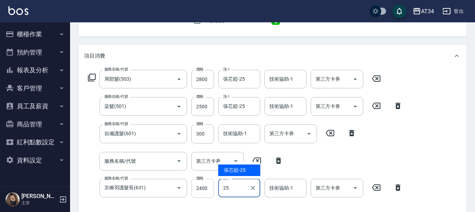
type input "張芯婭-25"
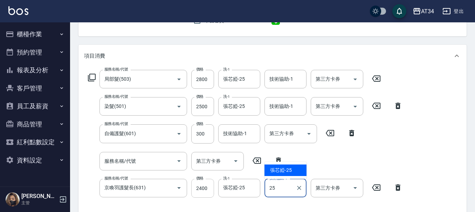
type input "張芯婭-25"
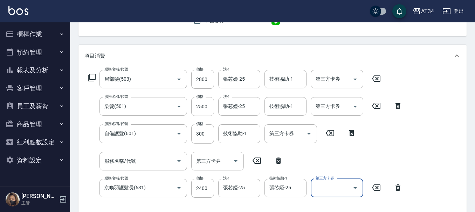
click at [280, 157] on icon at bounding box center [279, 161] width 18 height 8
type input "京喚羽護髮長(631)"
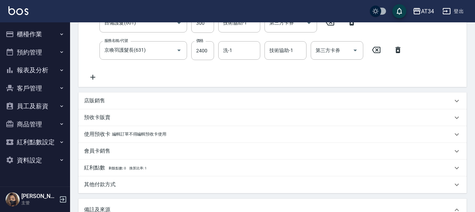
scroll to position [161, 0]
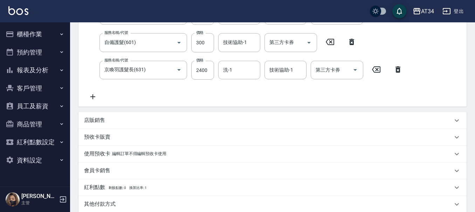
click at [87, 95] on icon at bounding box center [93, 97] width 18 height 8
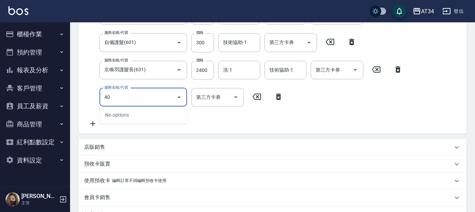
type input "401"
type input "820"
type input "剪髮(401)"
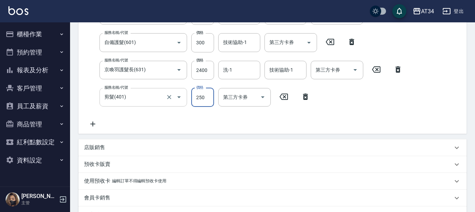
type input "5"
type input "800"
type input "50"
type input "850"
type input "500"
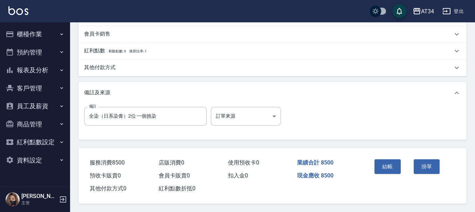
scroll to position [329, 0]
click at [109, 69] on div "其他付款方式" at bounding box center [272, 68] width 388 height 17
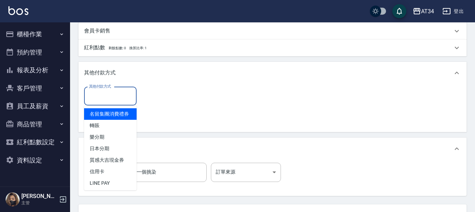
click at [109, 95] on div "其他付款方式 其他付款方式" at bounding box center [110, 96] width 53 height 19
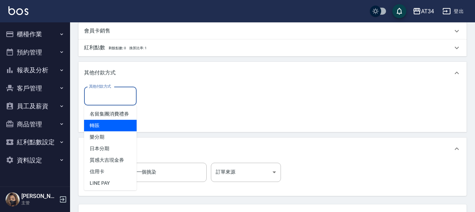
click at [110, 132] on span "轉賬" at bounding box center [110, 126] width 53 height 12
type input "轉賬"
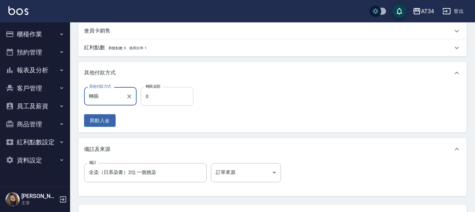
click at [145, 101] on input "0" at bounding box center [167, 96] width 53 height 19
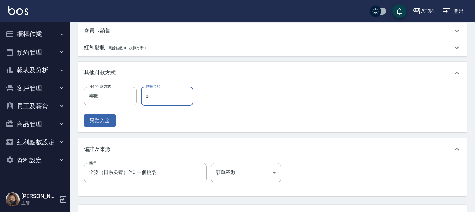
type input "8"
type input "840"
type input "850"
type input "0"
type input "8500"
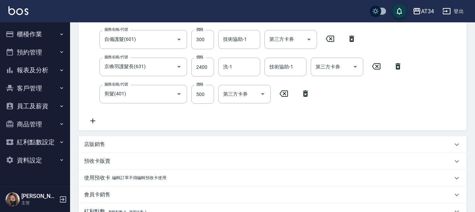
scroll to position [144, 0]
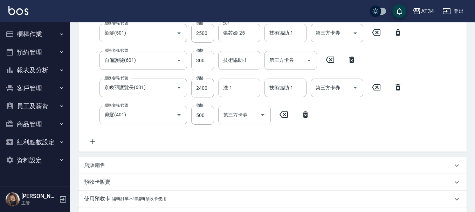
click at [250, 89] on input "洗-1" at bounding box center [239, 88] width 36 height 12
type input "張芯婭-25"
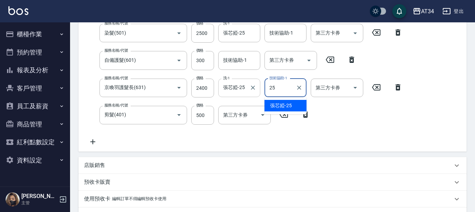
type input "張芯婭-25"
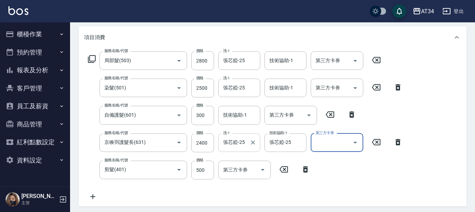
scroll to position [74, 0]
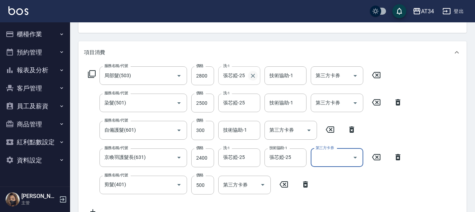
click at [252, 74] on icon "Clear" at bounding box center [252, 75] width 7 height 7
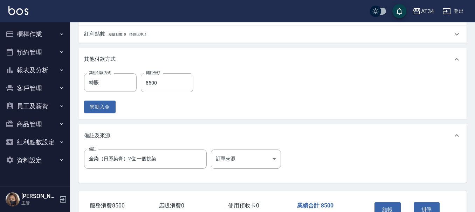
scroll to position [389, 0]
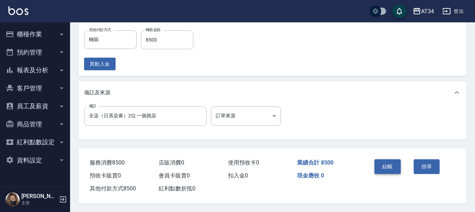
click at [392, 162] on button "結帳" at bounding box center [387, 167] width 26 height 15
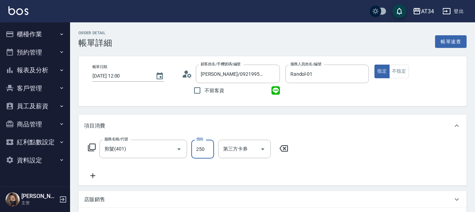
type input "8"
type input "0"
type input "800"
type input "80"
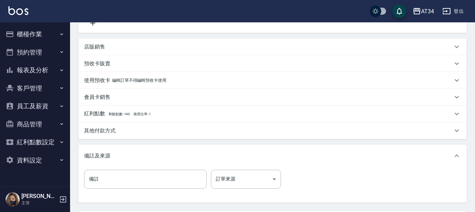
scroll to position [219, 0]
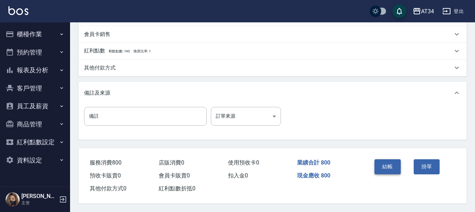
type input "800"
click at [388, 160] on button "結帳" at bounding box center [387, 167] width 26 height 15
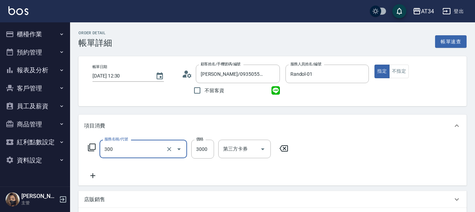
type input "燙髮(300)"
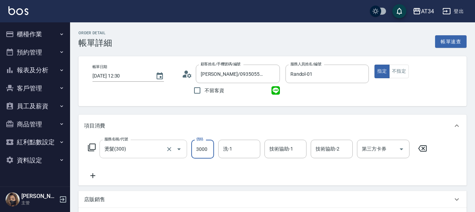
type input "2"
type input "0"
type input "280"
type input "20"
type input "2800"
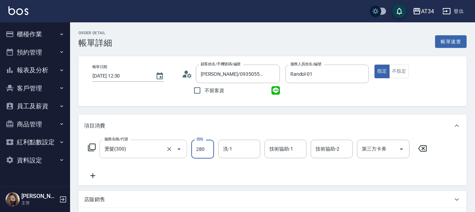
type input "280"
type input "2800"
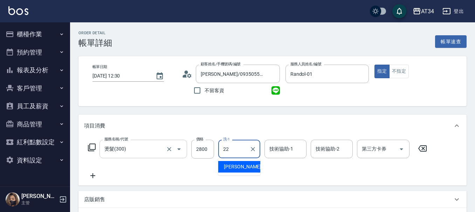
type input "[PERSON_NAME]-22"
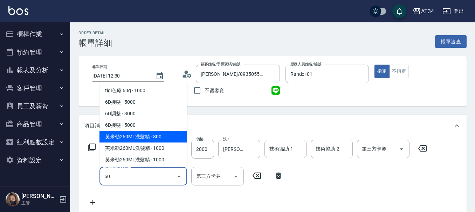
type input "602"
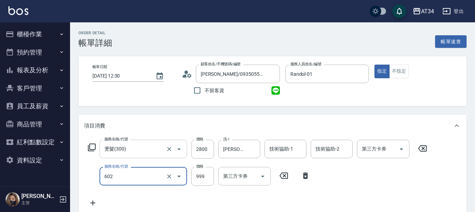
type input "370"
type input "自備鉑金(602)"
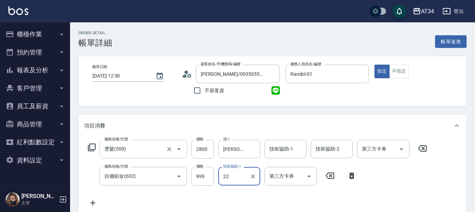
type input "[PERSON_NAME]-22"
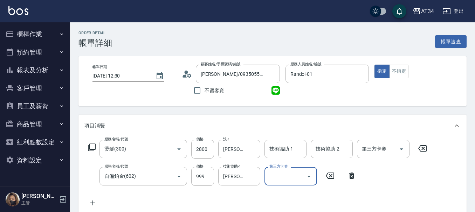
click at [279, 159] on div "技術協助-1 技術協助-1" at bounding box center [287, 149] width 46 height 19
click at [280, 154] on input "技術協助-1" at bounding box center [285, 149] width 36 height 12
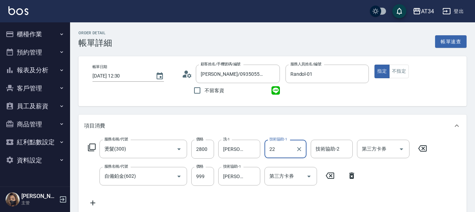
type input "[PERSON_NAME]-22"
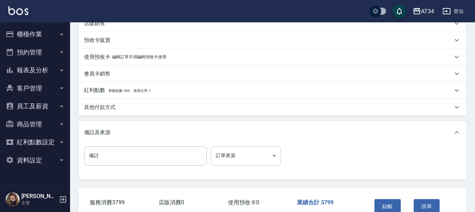
scroll to position [210, 0]
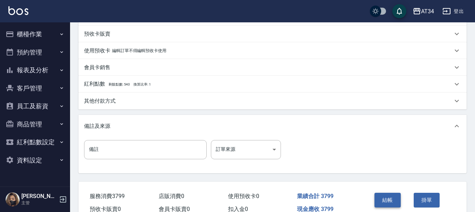
click at [381, 201] on button "結帳" at bounding box center [387, 200] width 26 height 15
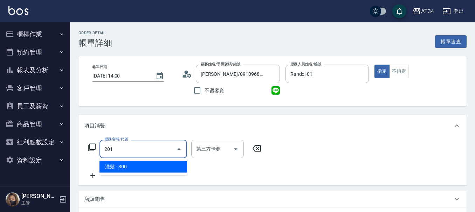
type input "30"
type input "洗髮(201)"
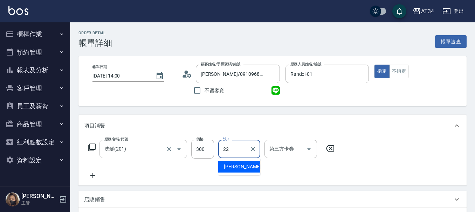
type input "[PERSON_NAME]-22"
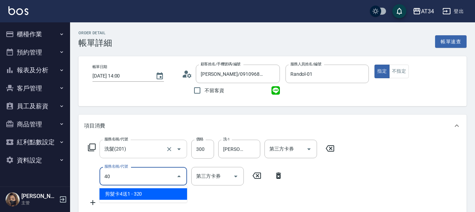
type input "401"
type input "50"
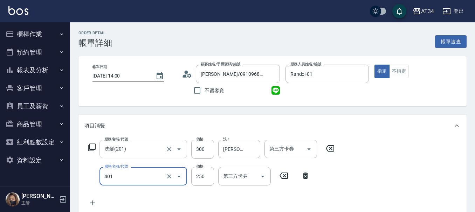
type input "剪髮(401)"
type input "30"
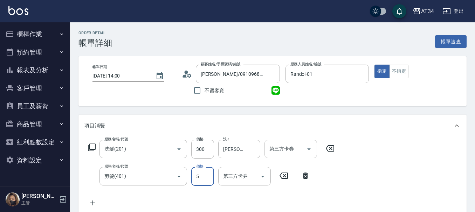
type input "50"
type input "80"
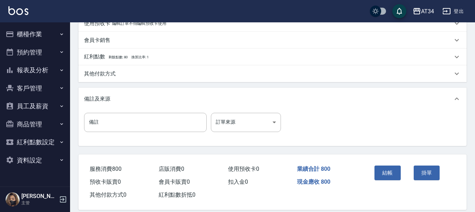
scroll to position [247, 0]
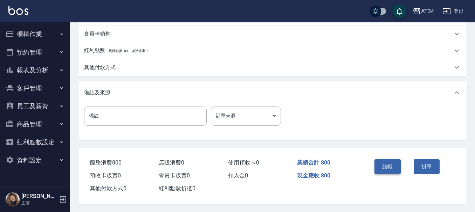
type input "500"
click at [378, 160] on button "結帳" at bounding box center [387, 167] width 26 height 15
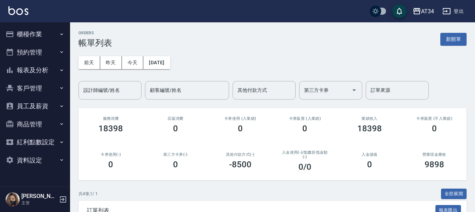
click at [211, 24] on div "ORDERS 帳單列表 新開單 [DATE] [DATE] [DATE] [DATE] 設計師編號/姓名 設計師編號/姓名 顧客編號/姓名 顧客編號/姓名 其…" at bounding box center [272, 176] width 405 height 309
click at [126, 84] on input "設計師編號/姓名" at bounding box center [110, 90] width 57 height 12
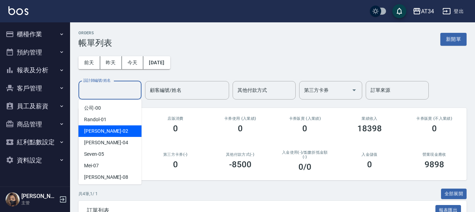
click at [123, 131] on div "Wendy -02" at bounding box center [109, 132] width 63 height 12
type input "Wendy-02"
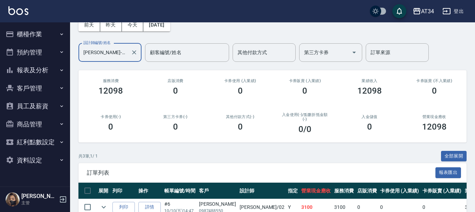
scroll to position [108, 0]
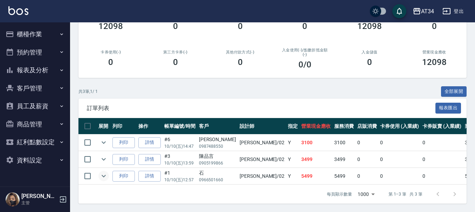
click at [101, 173] on icon "expand row" at bounding box center [103, 176] width 8 height 8
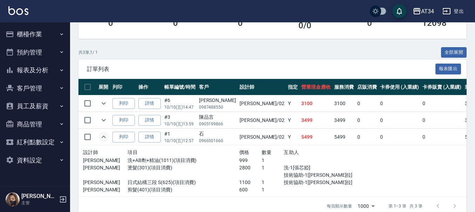
scroll to position [143, 0]
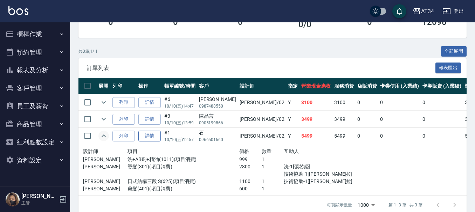
click at [158, 137] on link "詳情" at bounding box center [149, 136] width 22 height 11
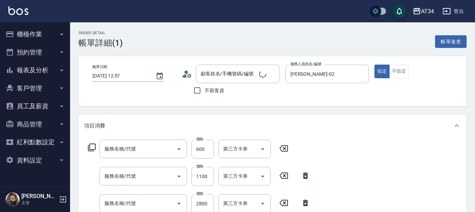
type input "2025/10/10 12:57"
type input "Wendy-02"
type input "540"
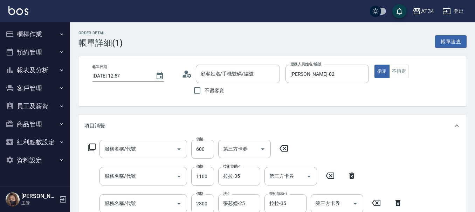
type input "石/0966501660/"
type input "剪髮(401)"
type input "日式結構三段 S(625)"
type input "燙髮(301)"
type input "洗+AB劑+精油(1011)"
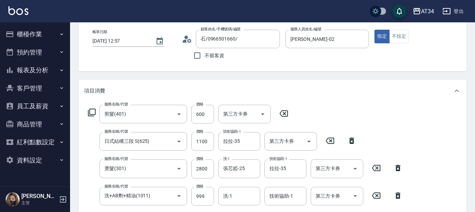
scroll to position [70, 0]
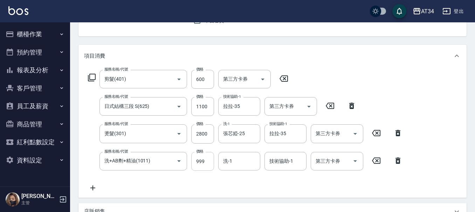
click at [201, 158] on input "999" at bounding box center [202, 161] width 23 height 19
type input "79"
type input "450"
type input "799"
type input "520"
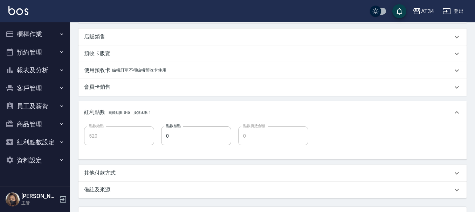
scroll to position [307, 0]
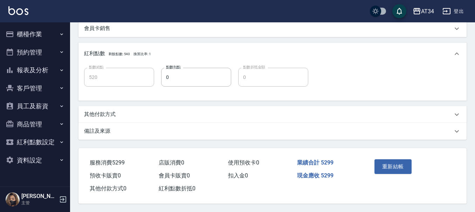
type input "799"
click at [389, 169] on button "重新結帳" at bounding box center [392, 167] width 37 height 15
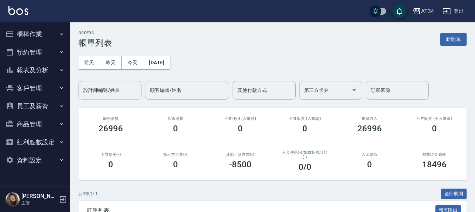
click at [90, 98] on div "設計師編號/姓名" at bounding box center [109, 90] width 63 height 19
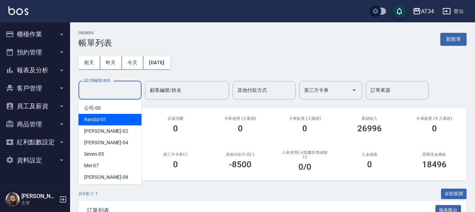
click at [96, 123] on span "Randol -01" at bounding box center [95, 119] width 22 height 7
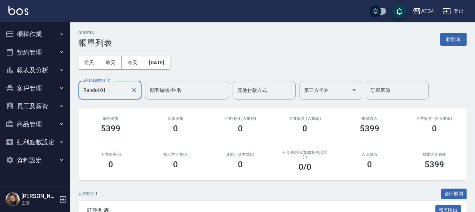
click at [113, 98] on div "Randol-01 設計師編號/姓名" at bounding box center [109, 90] width 63 height 19
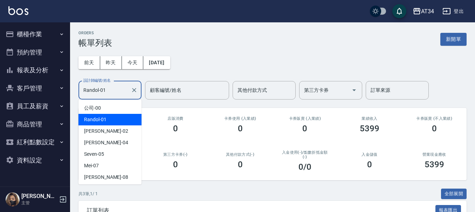
click at [113, 127] on div "Wendy -02" at bounding box center [109, 132] width 63 height 12
type input "Wendy-02"
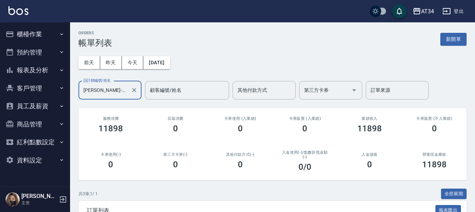
click at [106, 93] on input "Wendy-02" at bounding box center [105, 90] width 46 height 12
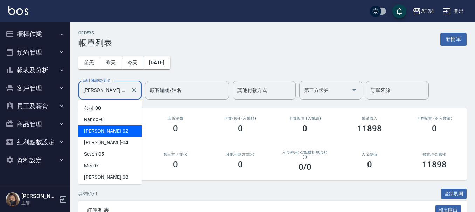
click at [106, 93] on input "Wendy-02" at bounding box center [105, 90] width 46 height 12
click at [53, 63] on button "報表及分析" at bounding box center [35, 70] width 64 height 18
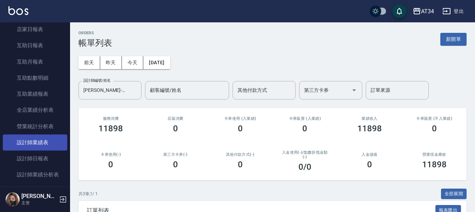
scroll to position [105, 0]
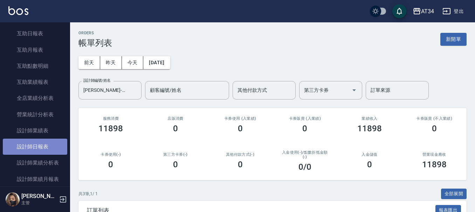
click at [41, 151] on link "設計師日報表" at bounding box center [35, 147] width 64 height 16
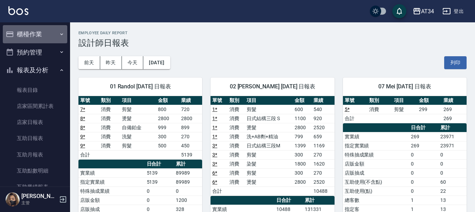
click at [35, 37] on button "櫃檯作業" at bounding box center [35, 34] width 64 height 18
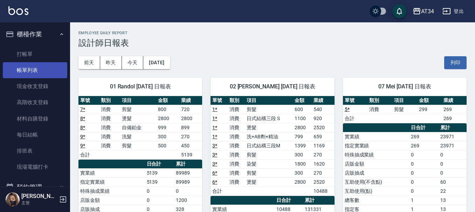
click at [47, 78] on link "帳單列表" at bounding box center [35, 70] width 64 height 16
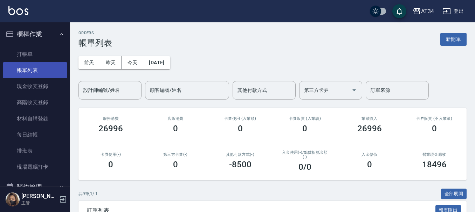
click at [3, 62] on link "帳單列表" at bounding box center [35, 70] width 64 height 16
click at [47, 78] on link "帳單列表" at bounding box center [35, 70] width 64 height 16
click at [33, 28] on button "櫃檯作業" at bounding box center [35, 34] width 64 height 18
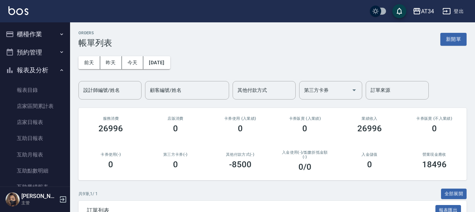
click at [39, 53] on button "預約管理" at bounding box center [35, 52] width 64 height 18
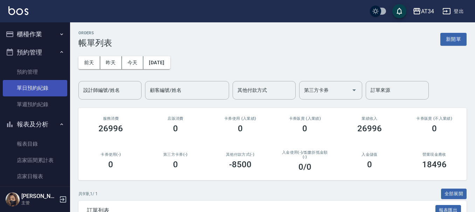
click at [42, 81] on link "單日預約紀錄" at bounding box center [35, 88] width 64 height 16
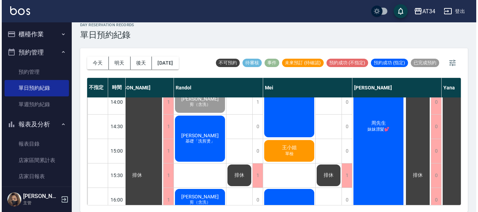
scroll to position [129, 298]
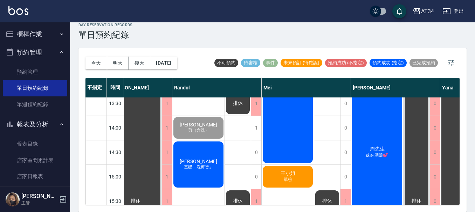
click at [194, 154] on div "宋澤源 基礎「洗剪燙」" at bounding box center [198, 165] width 52 height 48
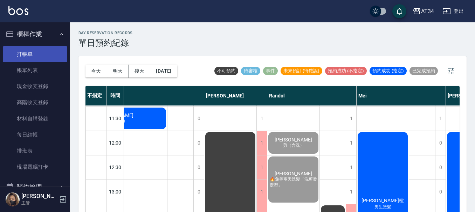
click at [19, 53] on link "打帳單" at bounding box center [35, 54] width 64 height 16
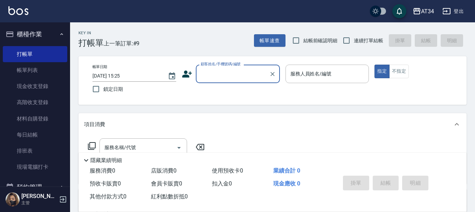
click at [213, 77] on input "顧客姓名/手機號碼/編號" at bounding box center [232, 74] width 67 height 12
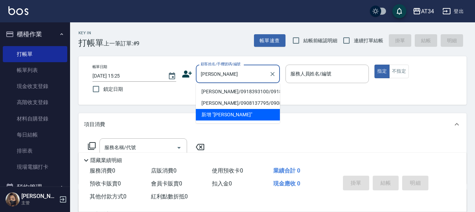
click at [244, 88] on li "[PERSON_NAME]/0918393100/0918393100" at bounding box center [238, 92] width 84 height 12
type input "[PERSON_NAME]/0918393100/0918393100"
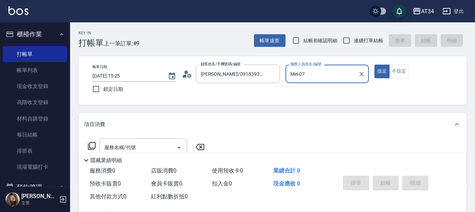
type input "Mei-07"
click at [163, 141] on div "服務名稱/代號" at bounding box center [143, 148] width 88 height 19
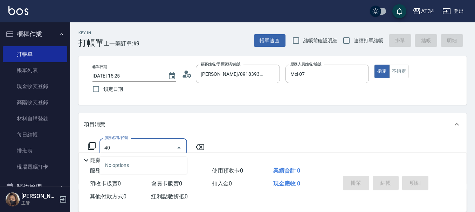
type input "401"
type input "20"
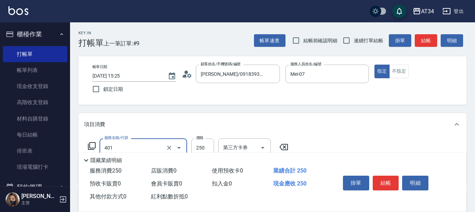
type input "剪髮(401)"
type input "0"
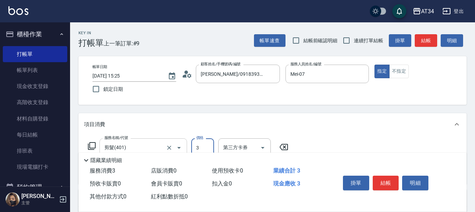
type input "30"
type input "300"
click at [391, 179] on button "結帳" at bounding box center [385, 183] width 26 height 15
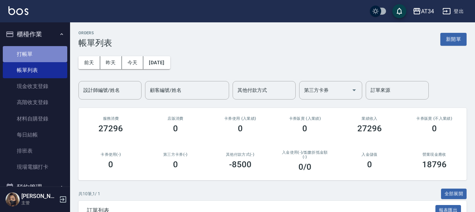
click at [53, 52] on link "打帳單" at bounding box center [35, 54] width 64 height 16
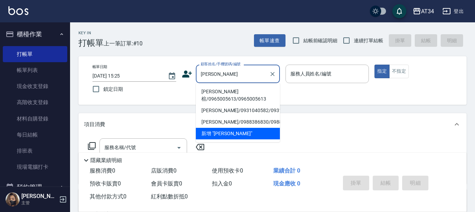
click at [201, 87] on li "[PERSON_NAME]楦/0965005613/0965005613" at bounding box center [238, 95] width 84 height 19
type input "[PERSON_NAME]楦/0965005613/0965005613"
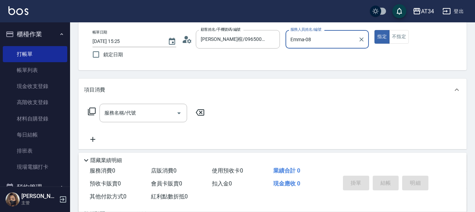
scroll to position [35, 0]
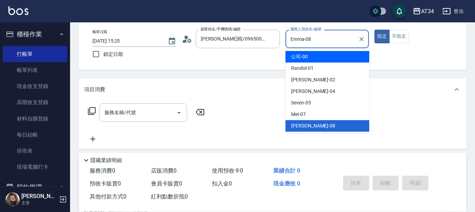
click at [310, 53] on div "公司 -00" at bounding box center [327, 57] width 84 height 12
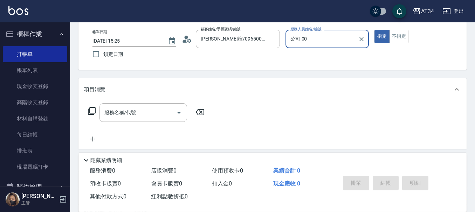
click at [309, 46] on div "公司-00 服務人員姓名/編號" at bounding box center [327, 39] width 84 height 19
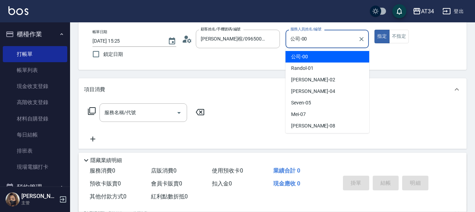
click at [309, 46] on div "公司-00 服務人員姓名/編號" at bounding box center [327, 39] width 84 height 19
click at [308, 42] on input "公司-00" at bounding box center [321, 39] width 67 height 12
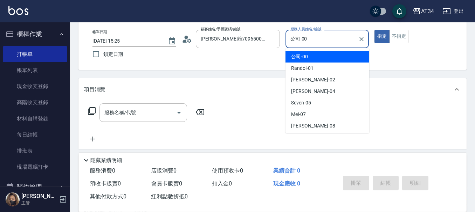
click at [308, 42] on input "公司-00" at bounding box center [321, 39] width 67 height 12
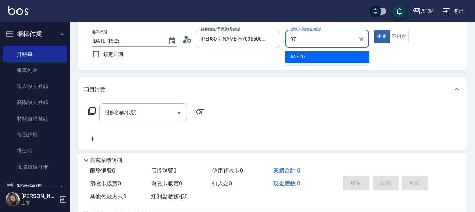
type input "Mei-07"
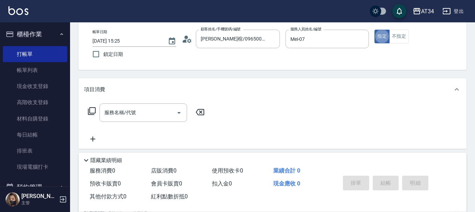
type button "true"
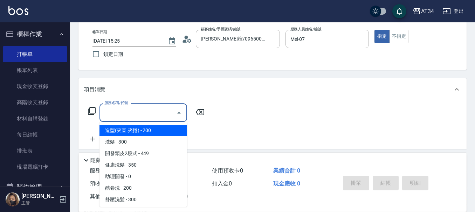
click at [162, 108] on input "服務名稱/代號" at bounding box center [138, 113] width 71 height 12
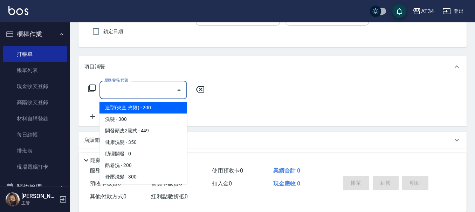
scroll to position [70, 0]
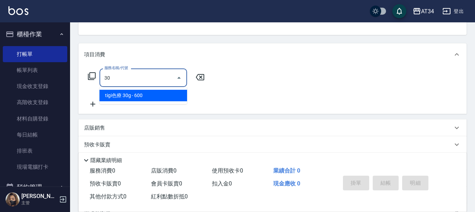
type input "tigi色療 30g(617)"
type input "60"
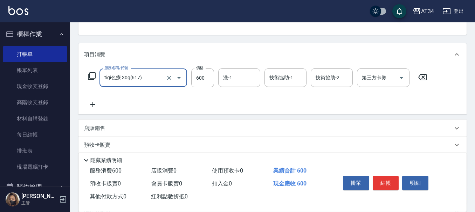
click at [172, 84] on div at bounding box center [174, 78] width 20 height 19
click at [168, 79] on icon "Clear" at bounding box center [169, 78] width 7 height 7
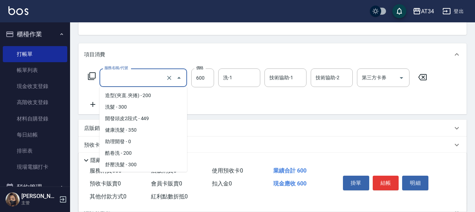
click at [144, 79] on input "服務名稱/代號" at bounding box center [134, 78] width 62 height 12
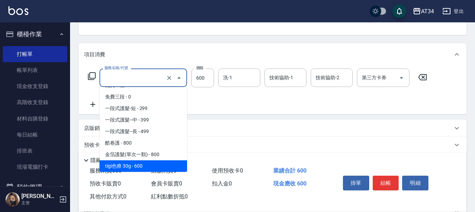
type input "3"
type input "0"
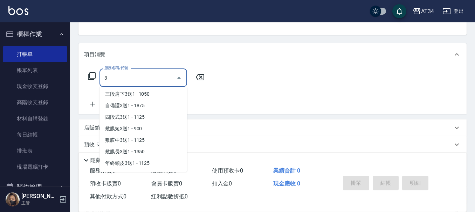
scroll to position [0, 0]
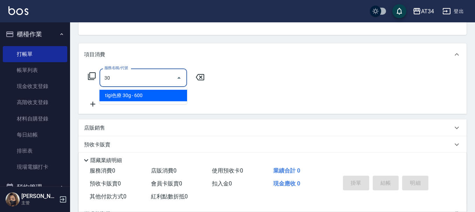
type input "303"
type input "90"
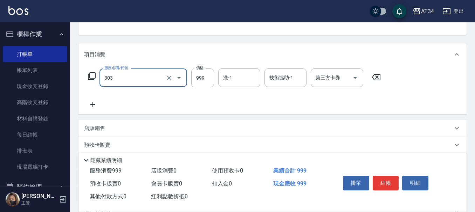
type input "局部燙(303)"
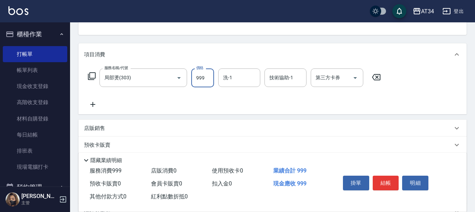
type input "0"
type input "18"
type input "10"
type input "180"
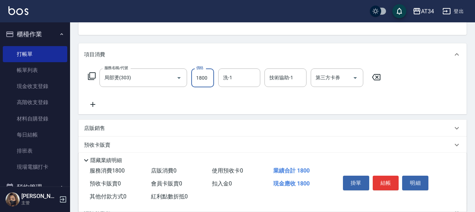
type input "1800"
click at [102, 104] on div "服務名稱/代號 局部燙(303) 服務名稱/代號 價格 1800 價格 洗-1 洗-1 技術協助-1 技術協助-1 第三方卡券 第三方卡券" at bounding box center [234, 89] width 301 height 40
click at [97, 104] on icon at bounding box center [93, 104] width 18 height 8
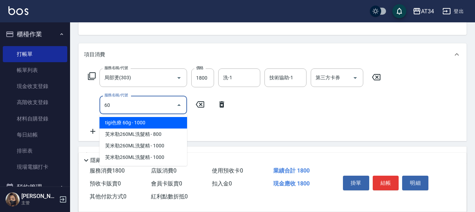
type input "601"
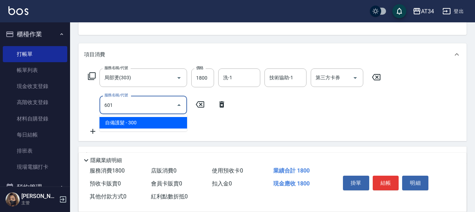
type input "210"
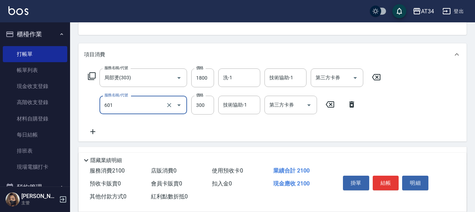
type input "自備護髮(601)"
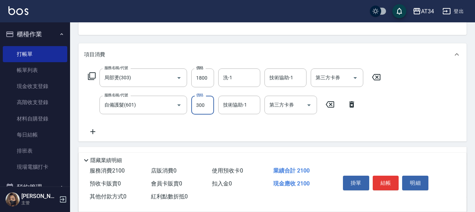
type input "180"
type input "30"
type input "210"
type input "300"
click at [99, 131] on icon at bounding box center [93, 132] width 18 height 8
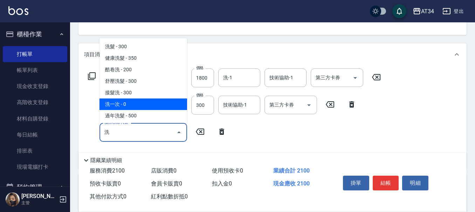
click at [172, 100] on span "洗一次 - 0" at bounding box center [143, 105] width 88 height 12
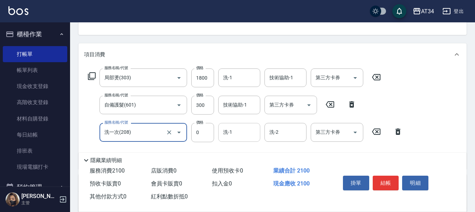
type input "洗一次(208)"
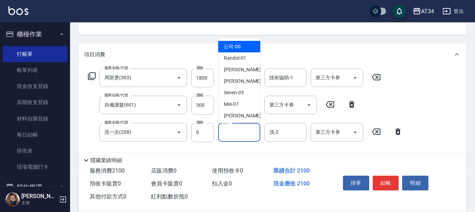
click at [239, 132] on input "洗-1" at bounding box center [239, 132] width 36 height 12
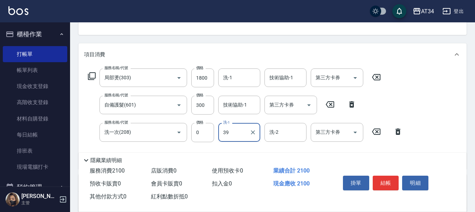
type input "3"
type input "[PERSON_NAME]-28"
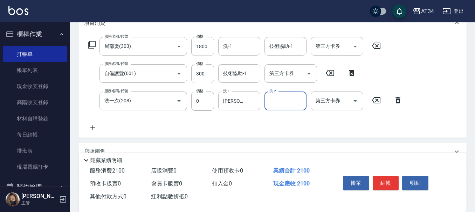
scroll to position [105, 0]
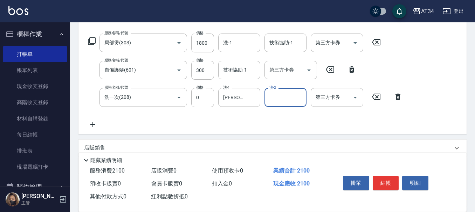
click at [97, 125] on icon at bounding box center [93, 124] width 18 height 8
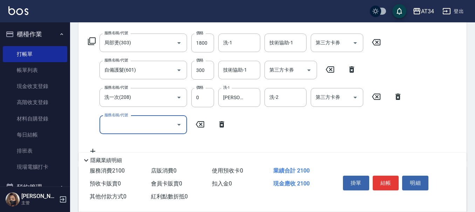
scroll to position [175, 0]
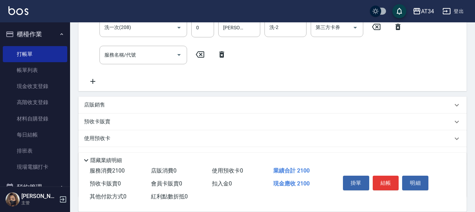
click at [220, 48] on div "服務名稱/代號 服務名稱/代號" at bounding box center [157, 55] width 146 height 19
click at [221, 52] on icon at bounding box center [221, 54] width 5 height 6
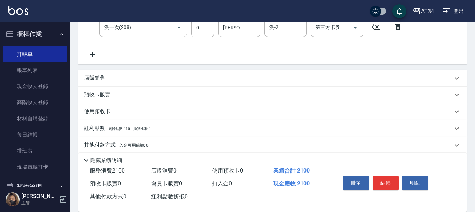
click at [128, 80] on div "店販銷售" at bounding box center [268, 78] width 368 height 7
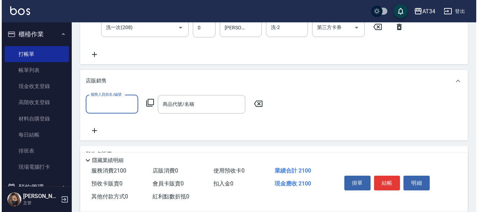
scroll to position [0, 0]
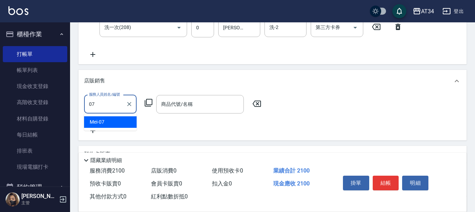
type input "Mei-07"
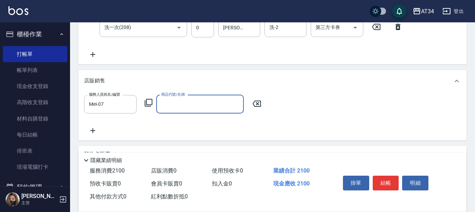
click at [167, 105] on input "商品代號/名稱" at bounding box center [199, 104] width 81 height 12
type input "慕[PERSON_NAME]"
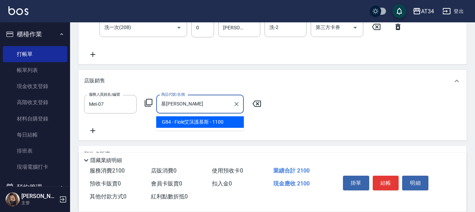
click at [203, 107] on input "慕[PERSON_NAME]" at bounding box center [194, 104] width 71 height 12
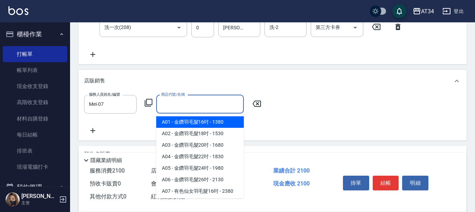
click at [152, 103] on icon at bounding box center [149, 103] width 8 height 8
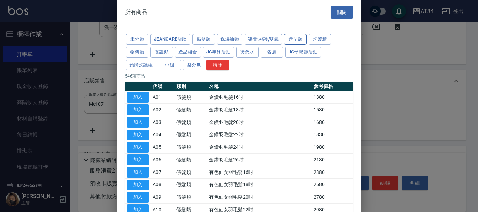
click at [296, 44] on button "造型類" at bounding box center [295, 39] width 22 height 11
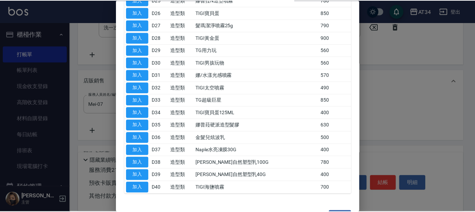
scroll to position [405, 0]
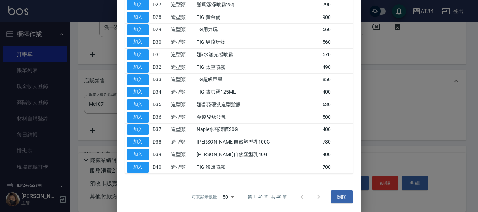
click at [350, 201] on div "每頁顯示數量 50 50 第 1–40 筆 共 40 筆 關閉" at bounding box center [239, 197] width 245 height 30
click at [349, 200] on div "每頁顯示數量 50 50 第 1–40 筆 共 40 筆 關閉" at bounding box center [239, 197] width 245 height 30
click at [349, 200] on button "關閉" at bounding box center [342, 197] width 22 height 13
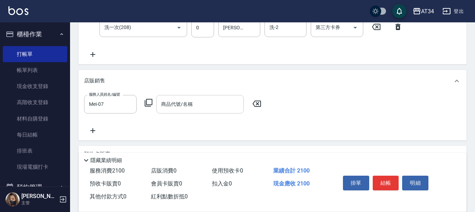
drag, startPoint x: 202, startPoint y: 114, endPoint x: 201, endPoint y: 108, distance: 6.1
click at [202, 114] on div "服務人員姓名/編號 Mei-07 服務人員姓名/編號 商品代號/名稱 商品代號/名稱" at bounding box center [272, 115] width 377 height 40
click at [201, 108] on input "商品代號/名稱" at bounding box center [199, 104] width 81 height 12
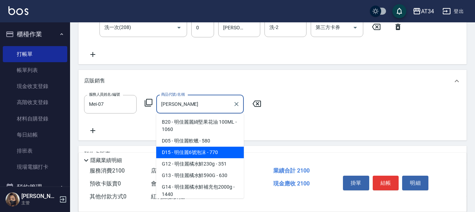
click at [214, 151] on span "D15 - 明佳麗6號泡沫 - 770" at bounding box center [200, 153] width 88 height 12
type input "明佳麗6號泡沫"
type input "280"
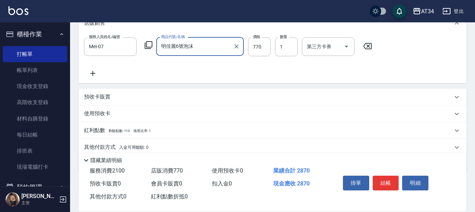
scroll to position [260, 0]
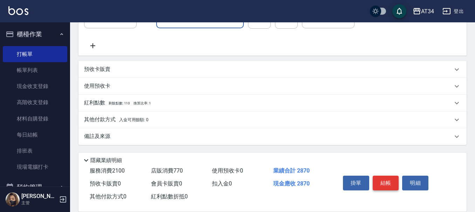
type input "明佳麗6號泡沫"
click at [388, 176] on button "結帳" at bounding box center [385, 183] width 26 height 15
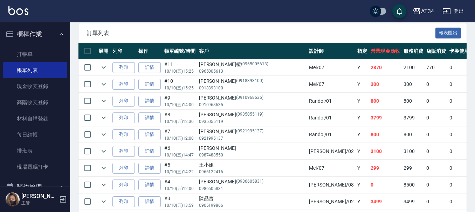
scroll to position [186, 0]
